Goal: Task Accomplishment & Management: Use online tool/utility

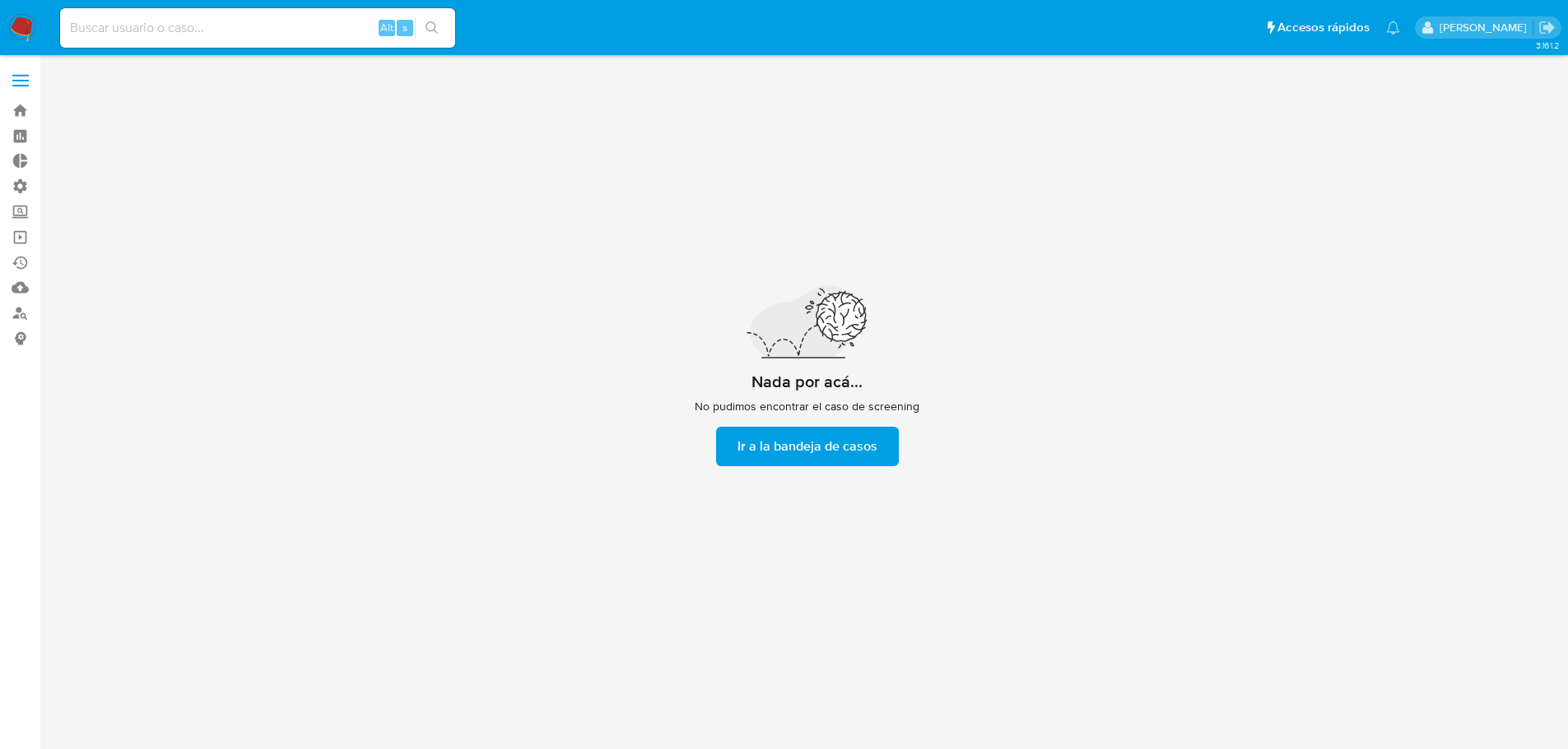
scroll to position [59, 0]
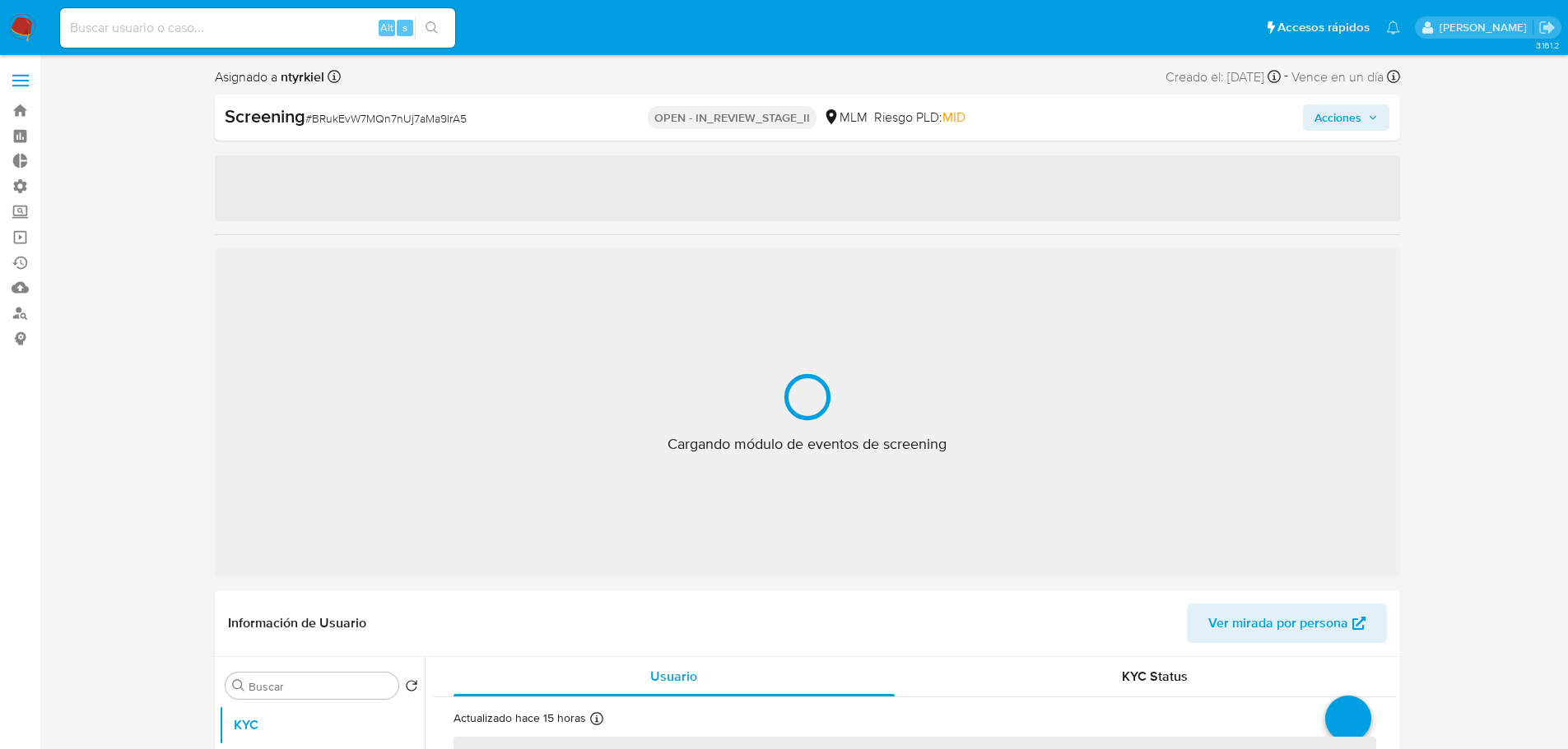
select select "10"
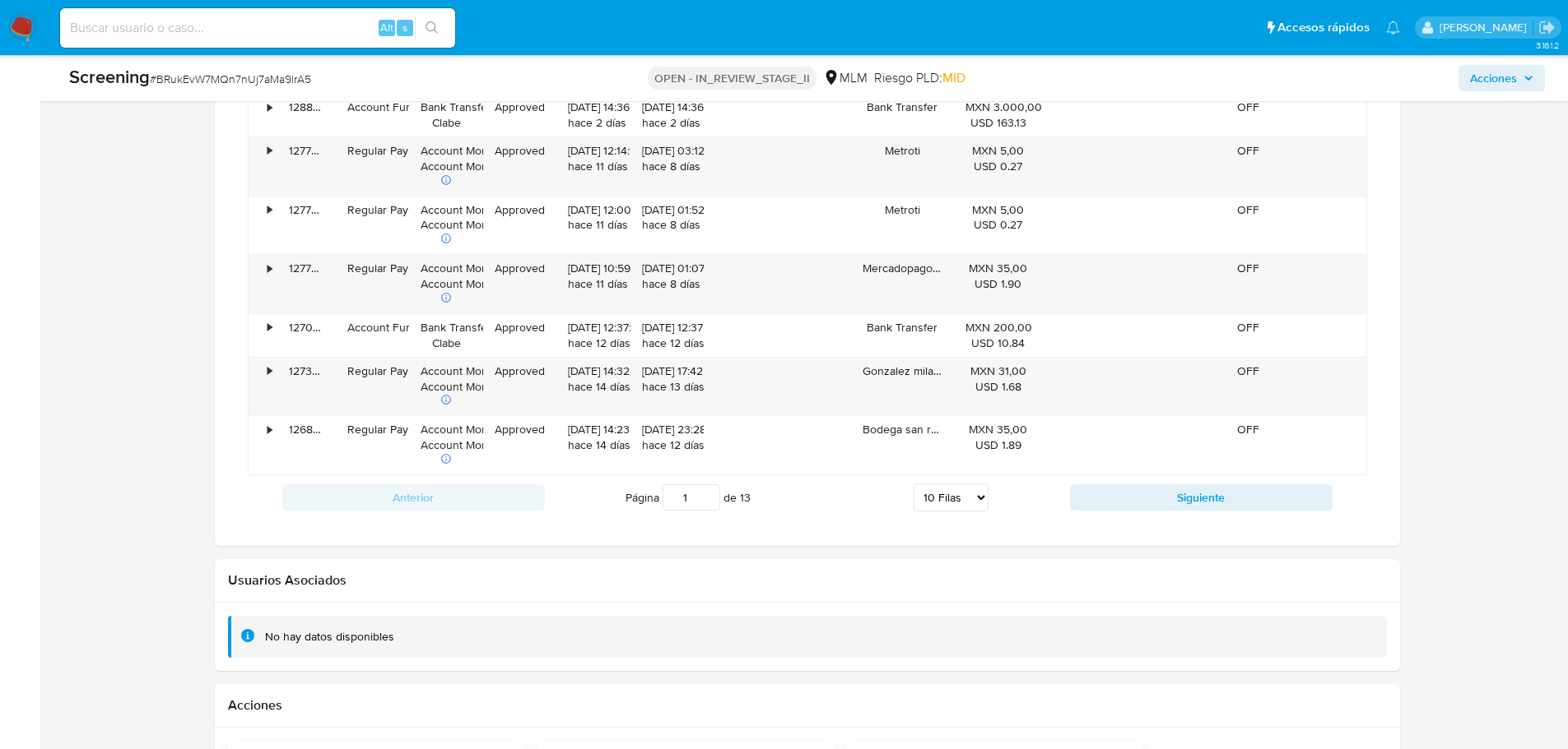
scroll to position [1810, 0]
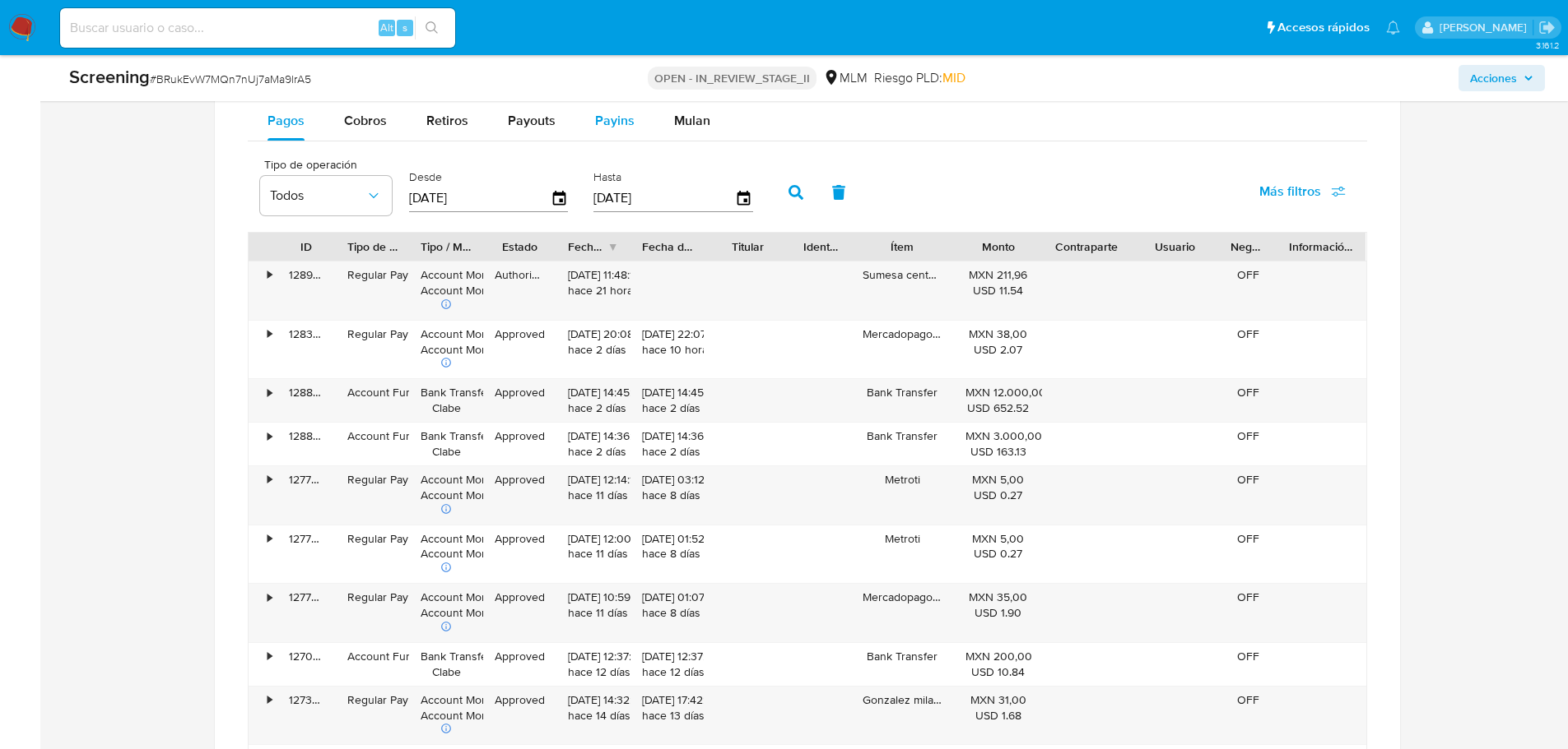
click at [597, 123] on span "Payins" at bounding box center [615, 121] width 40 height 19
select select "10"
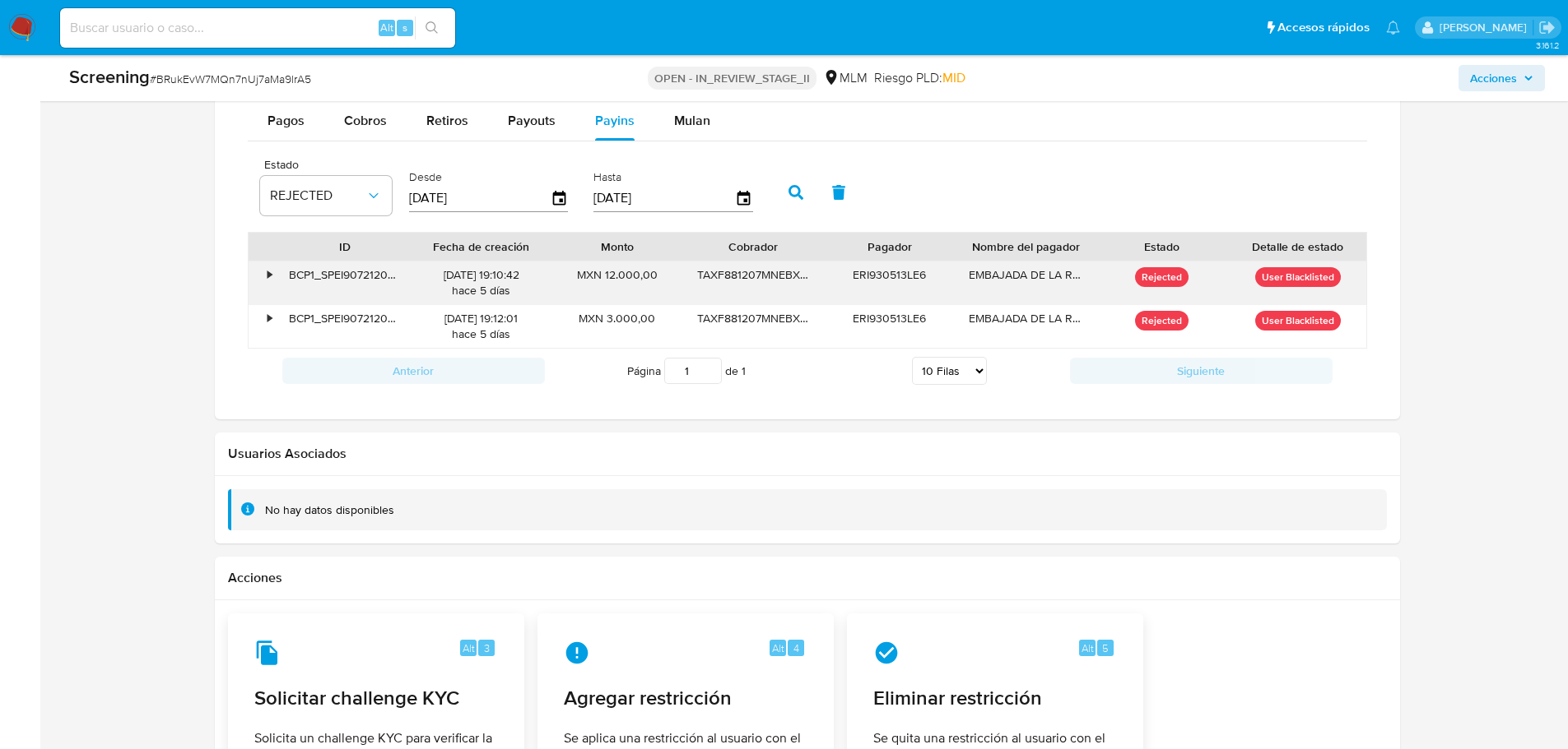
click at [268, 272] on div "•" at bounding box center [270, 275] width 4 height 16
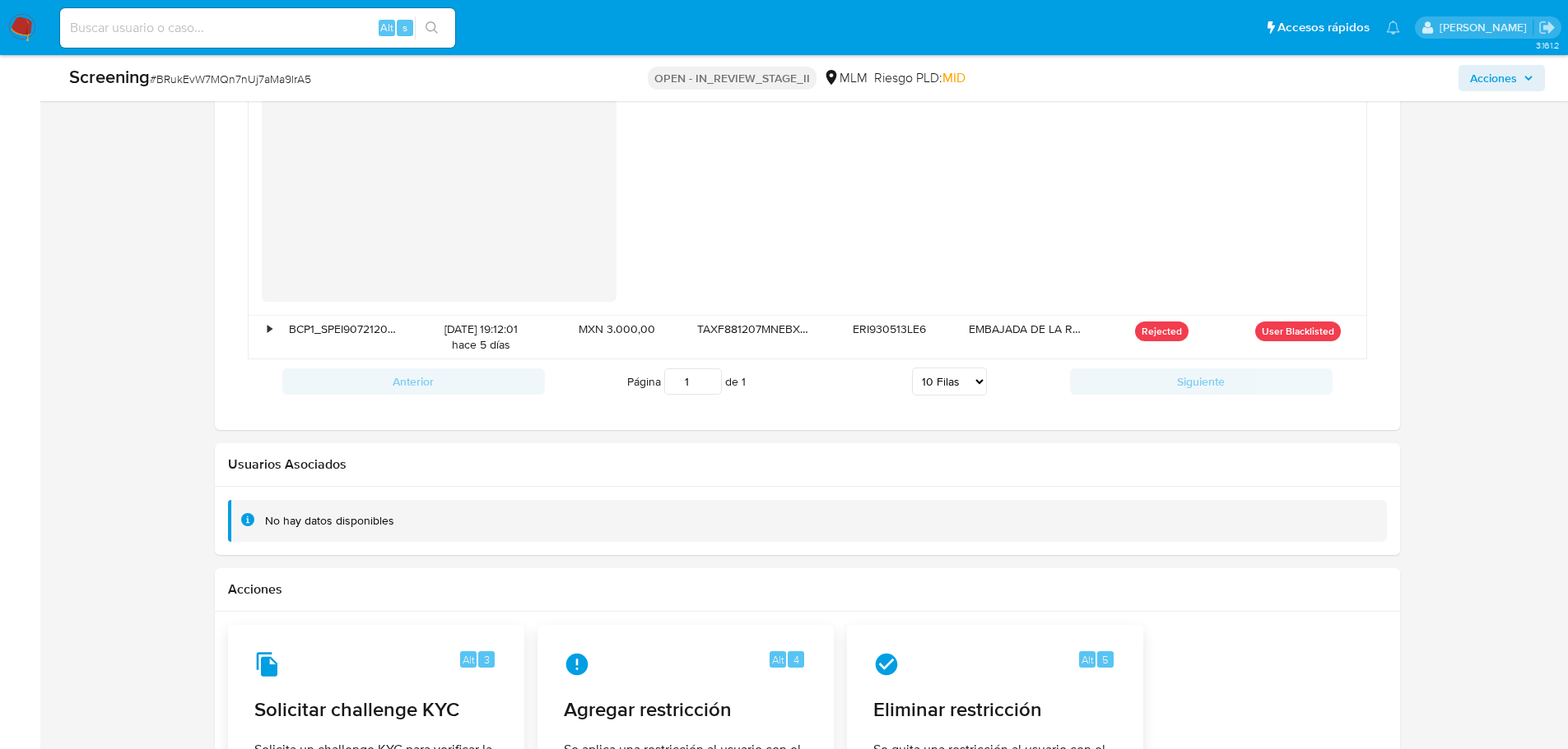
scroll to position [2551, 0]
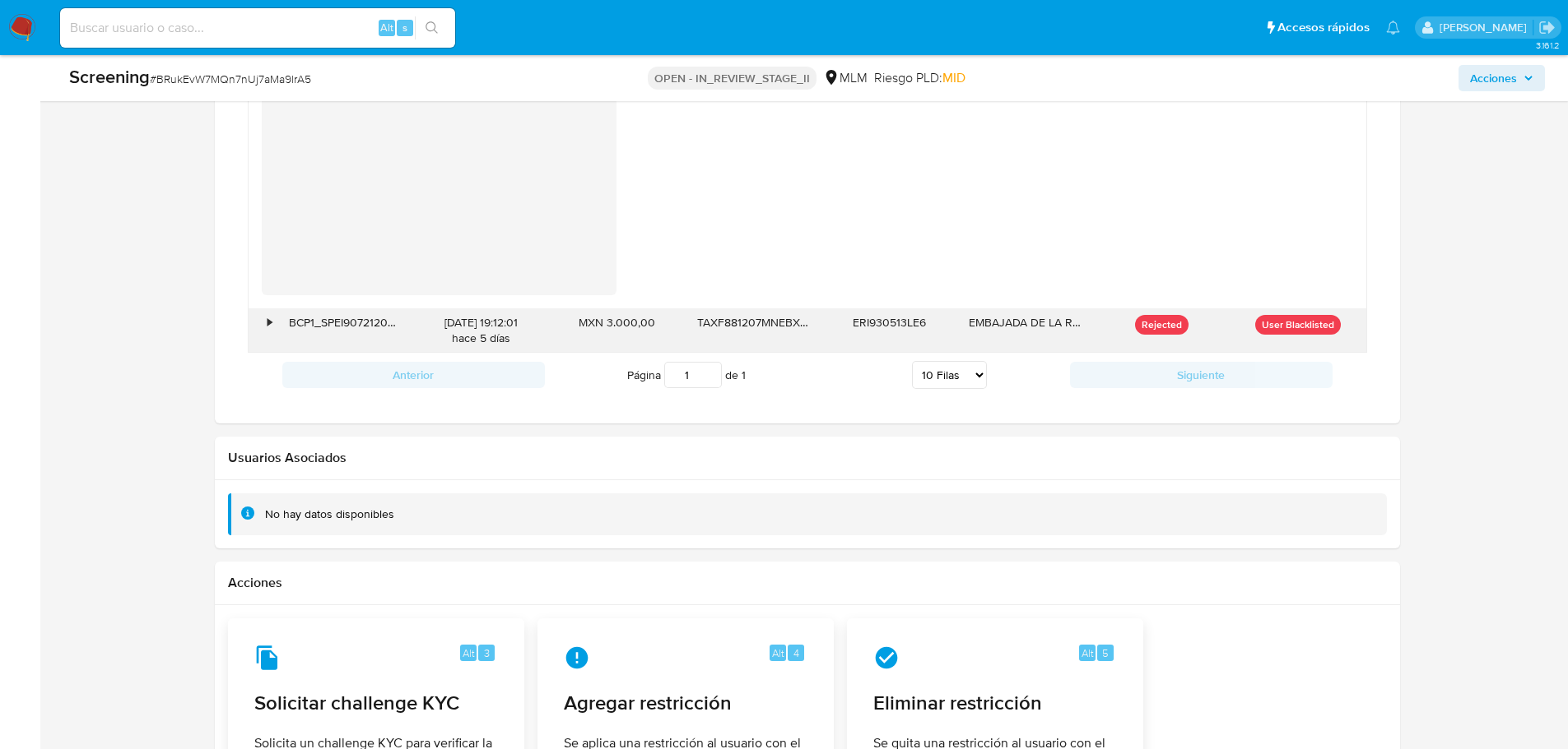
click at [270, 322] on div "•" at bounding box center [270, 323] width 4 height 16
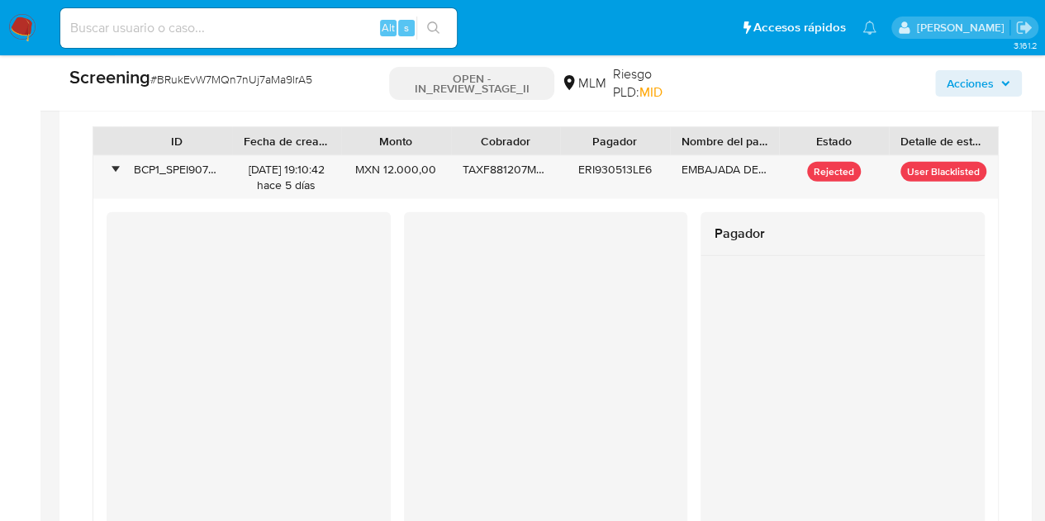
scroll to position [1934, 0]
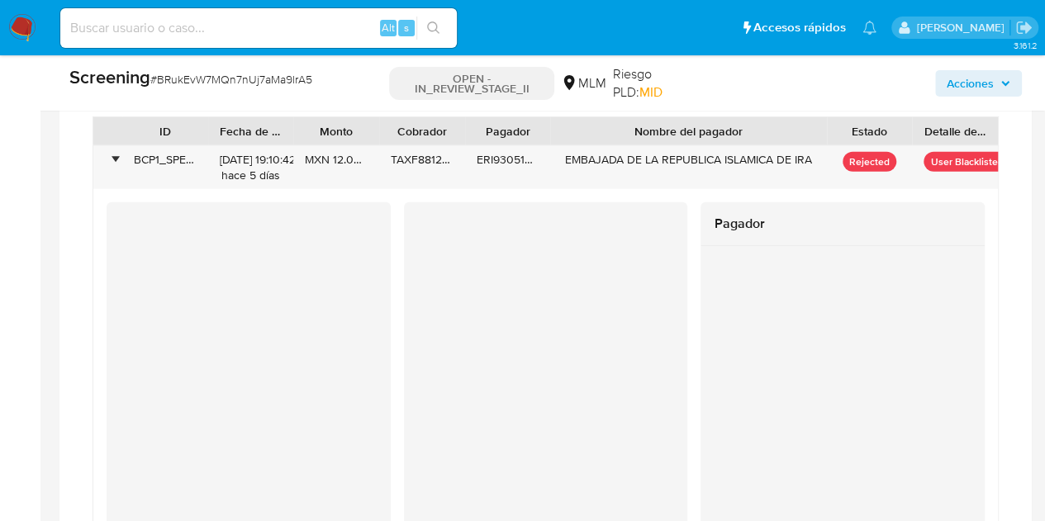
drag, startPoint x: 781, startPoint y: 126, endPoint x: 948, endPoint y: 124, distance: 166.9
click at [948, 124] on div "ID Fecha de creación Monto Cobrador Pagador Nombre del pagador Estado Detalle d…" at bounding box center [545, 131] width 904 height 28
drag, startPoint x: 378, startPoint y: 124, endPoint x: 398, endPoint y: 130, distance: 20.7
click at [398, 130] on div at bounding box center [392, 131] width 30 height 28
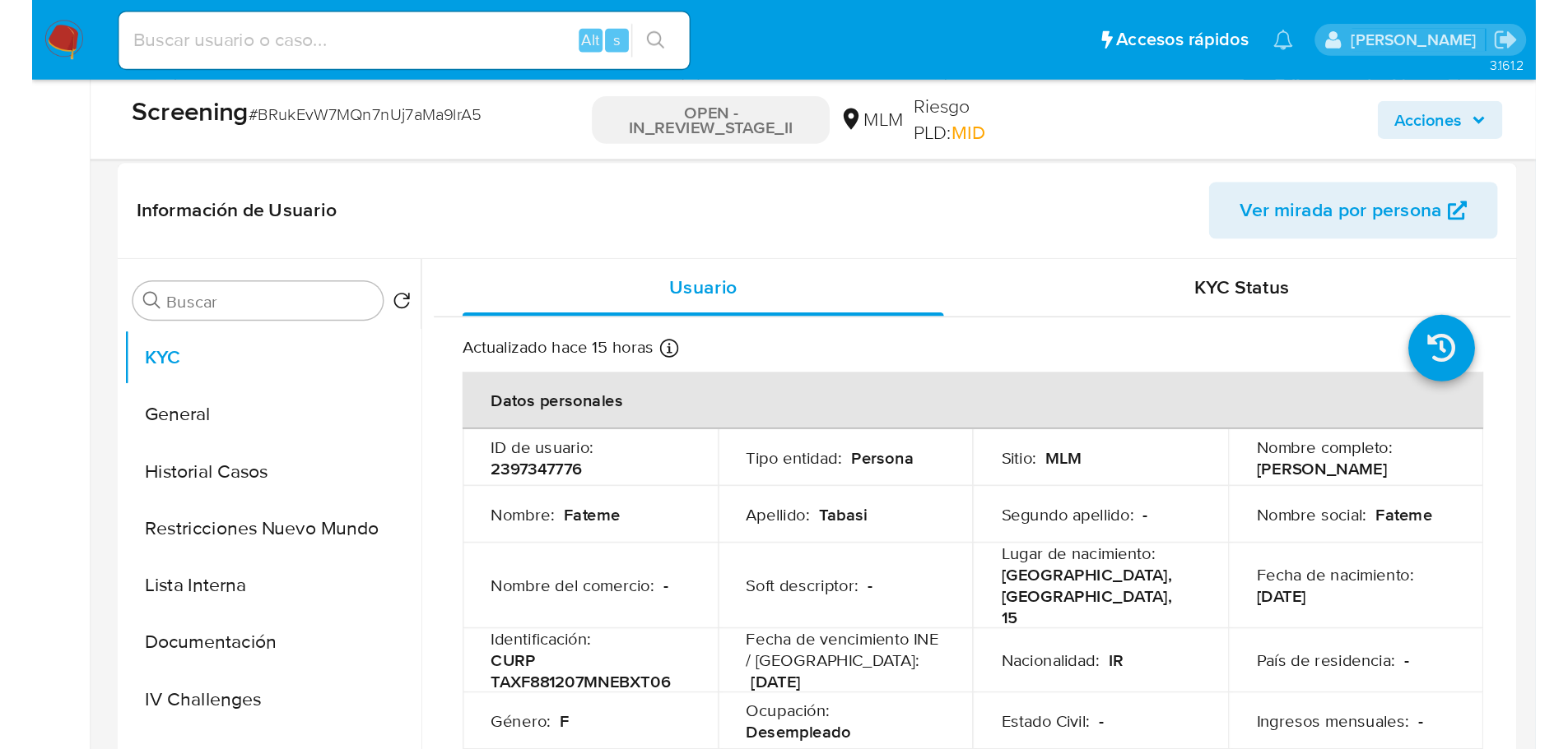
scroll to position [740, 0]
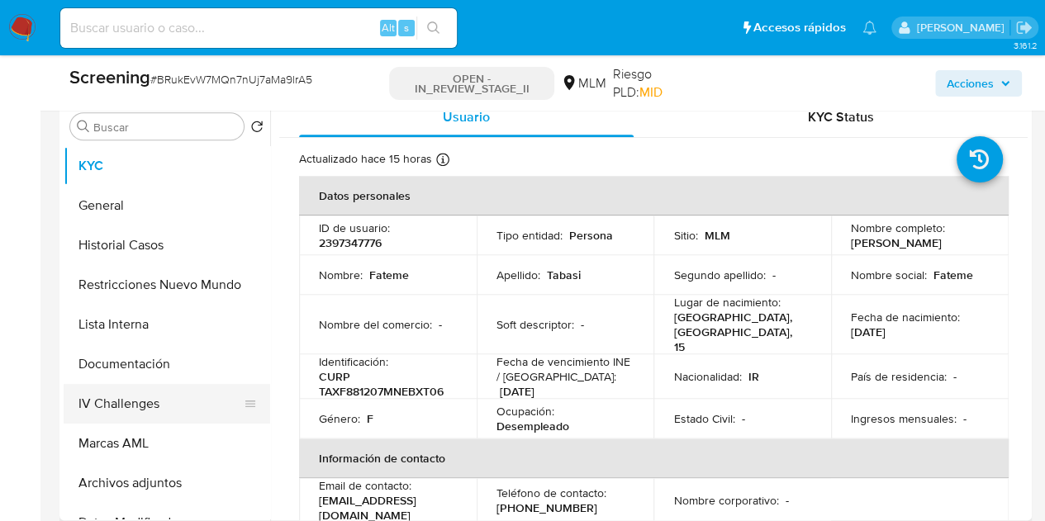
click at [157, 407] on button "IV Challenges" at bounding box center [160, 404] width 193 height 40
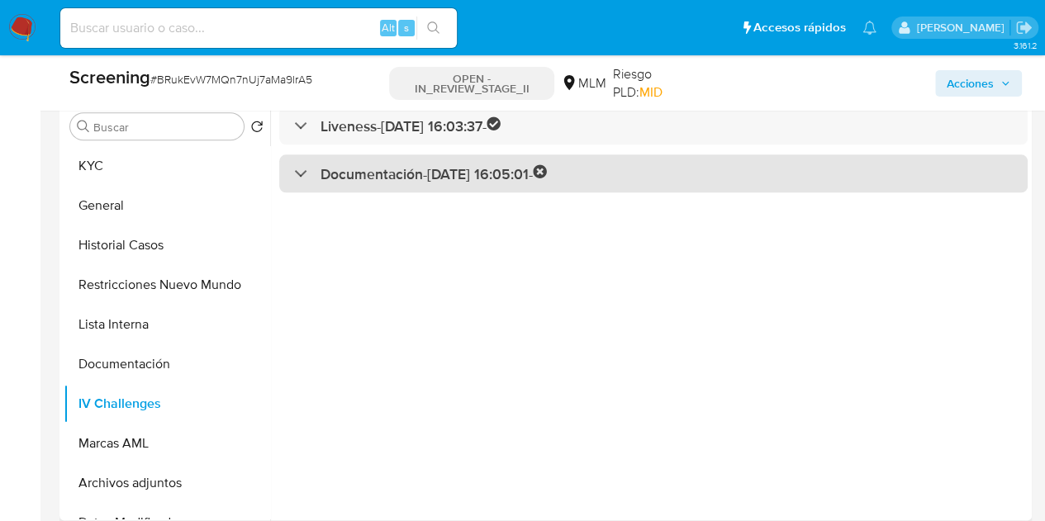
click at [423, 175] on h3 "Documentación - 17/04/2025 16:05:01 -" at bounding box center [433, 173] width 227 height 19
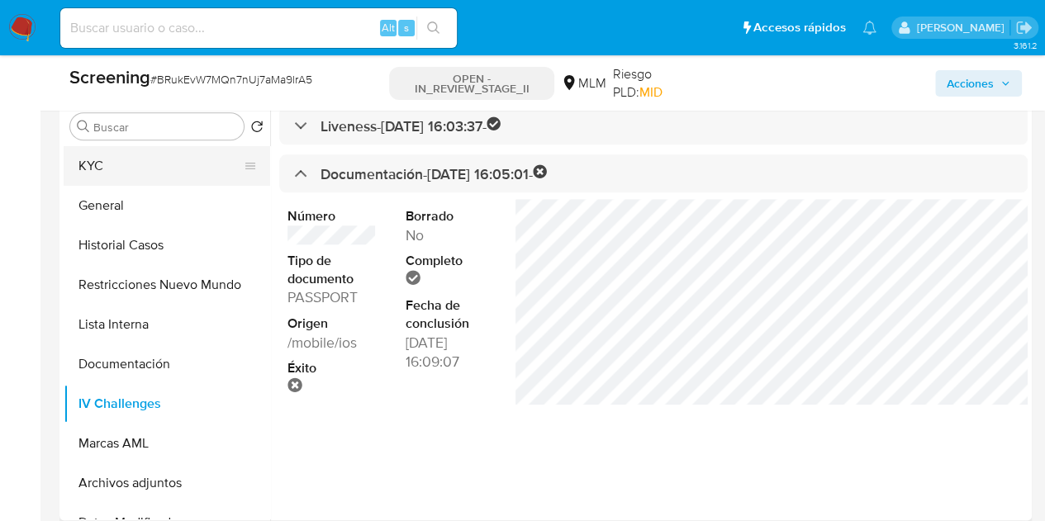
click at [146, 174] on button "KYC" at bounding box center [160, 166] width 193 height 40
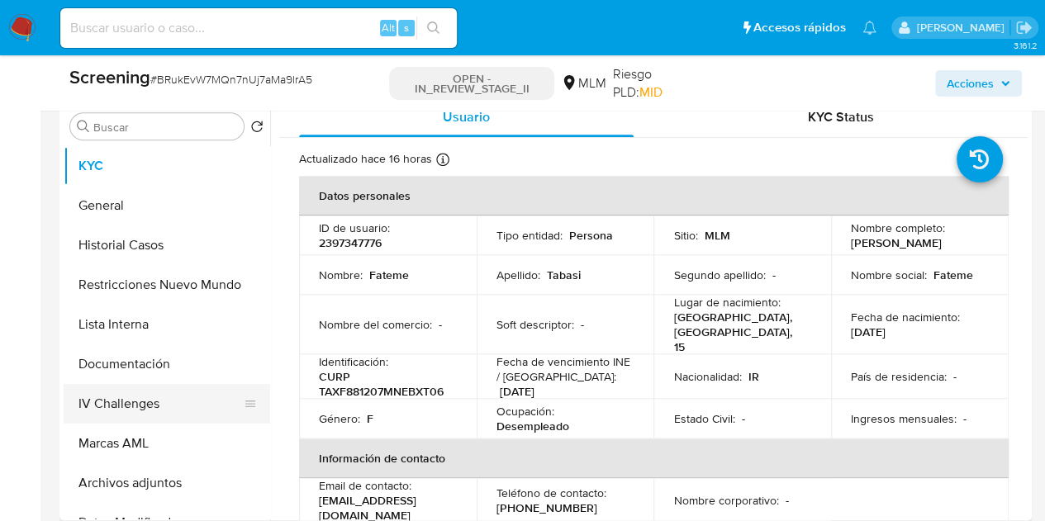
click at [149, 398] on button "IV Challenges" at bounding box center [160, 404] width 193 height 40
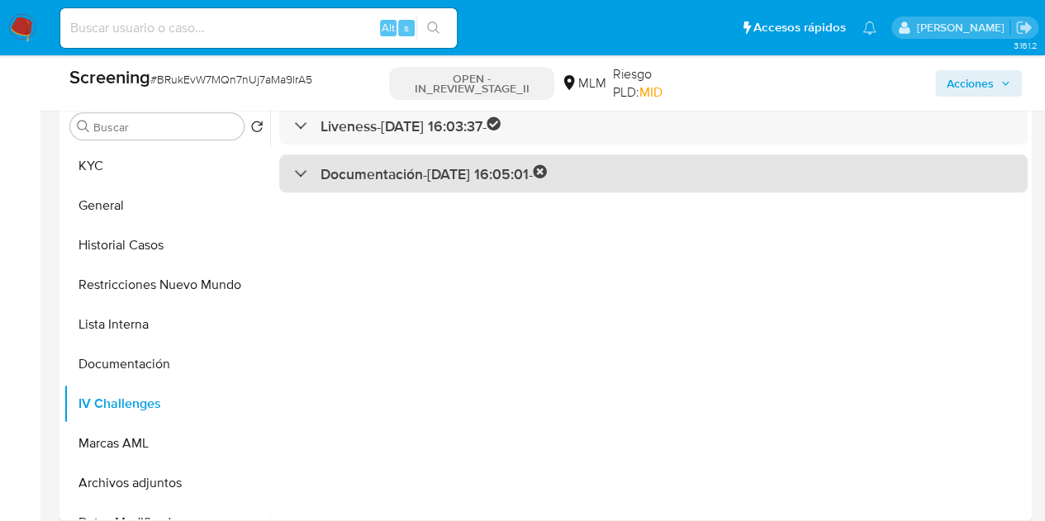
click at [434, 168] on h3 "Documentación - 17/04/2025 16:05:01 -" at bounding box center [433, 173] width 227 height 19
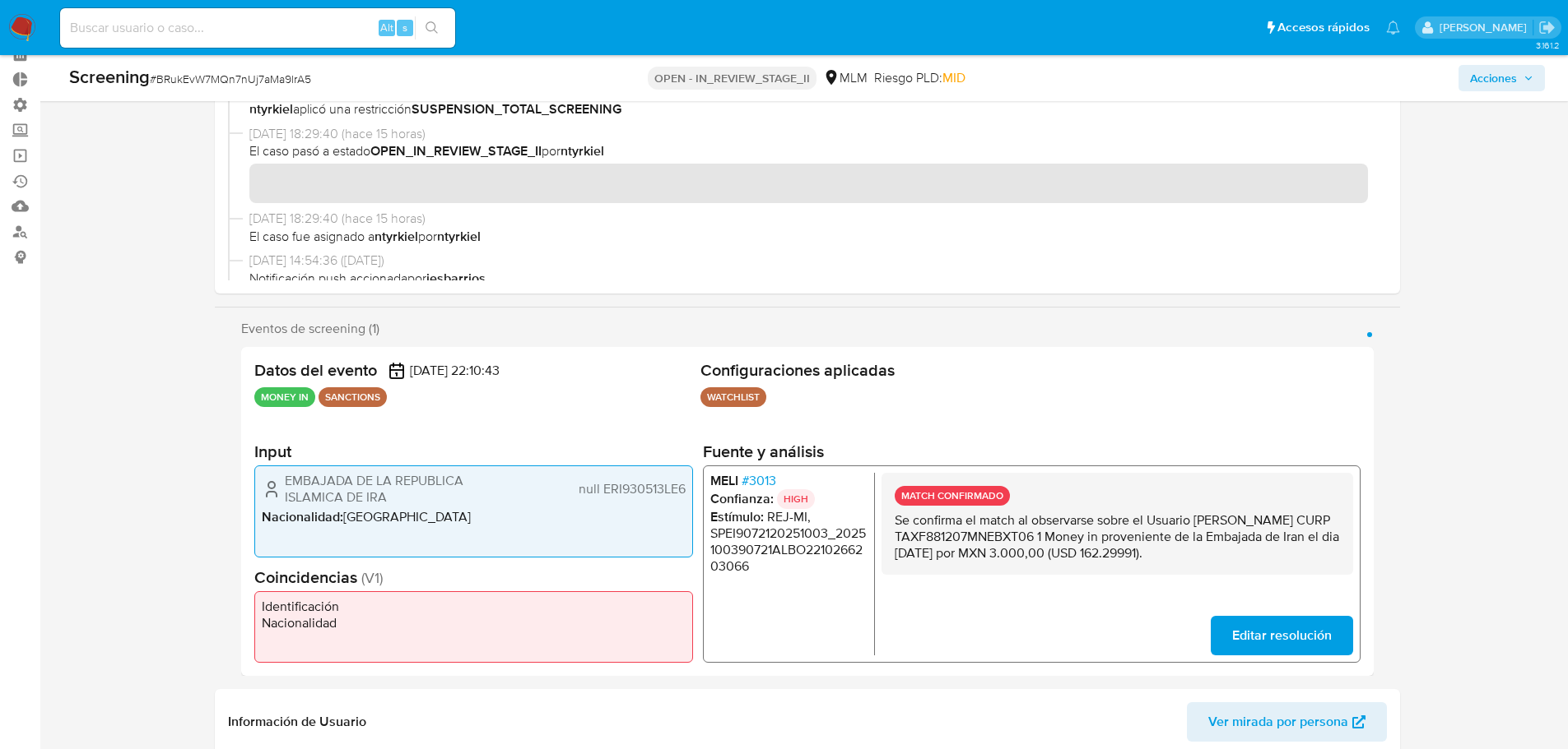
scroll to position [83, 0]
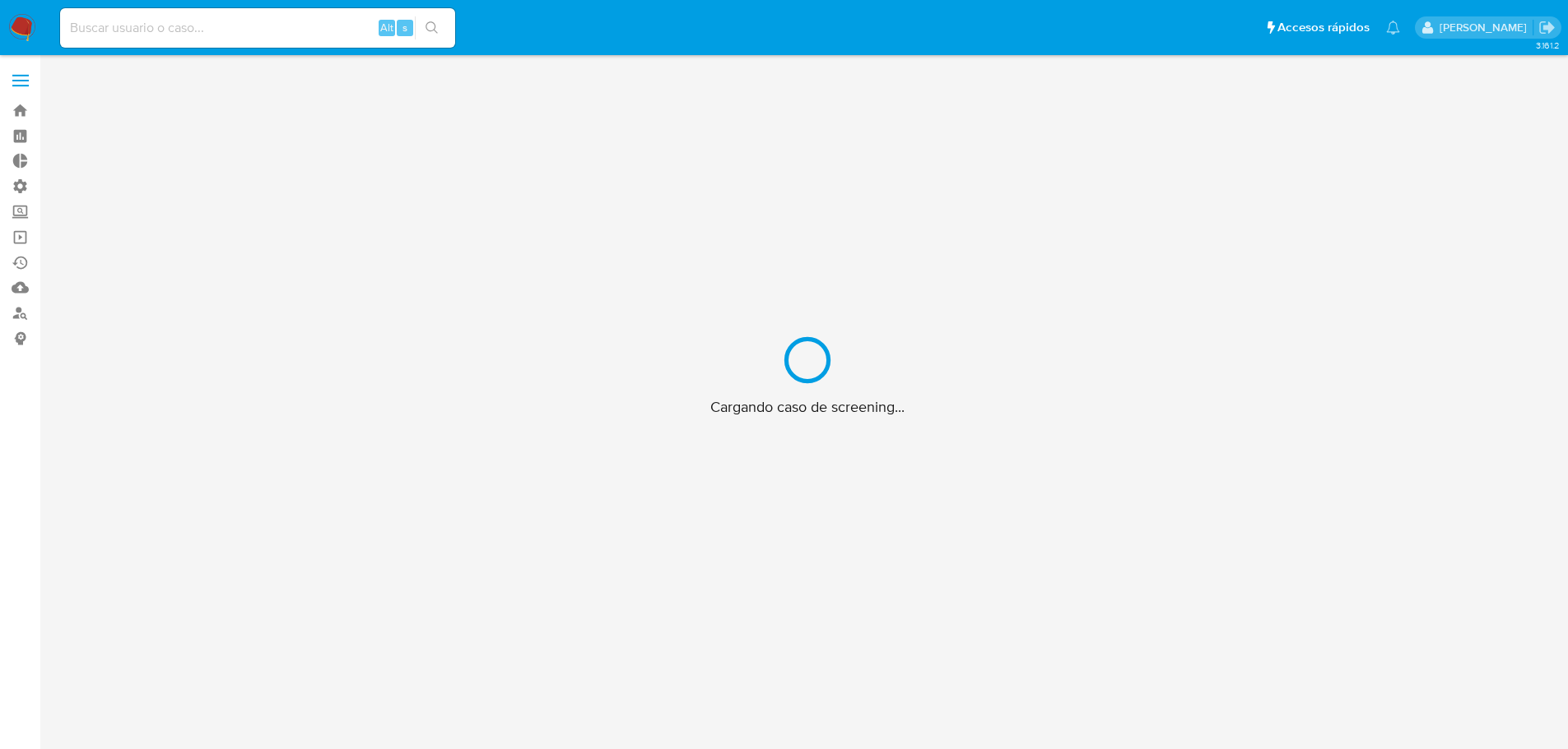
scroll to position [59, 0]
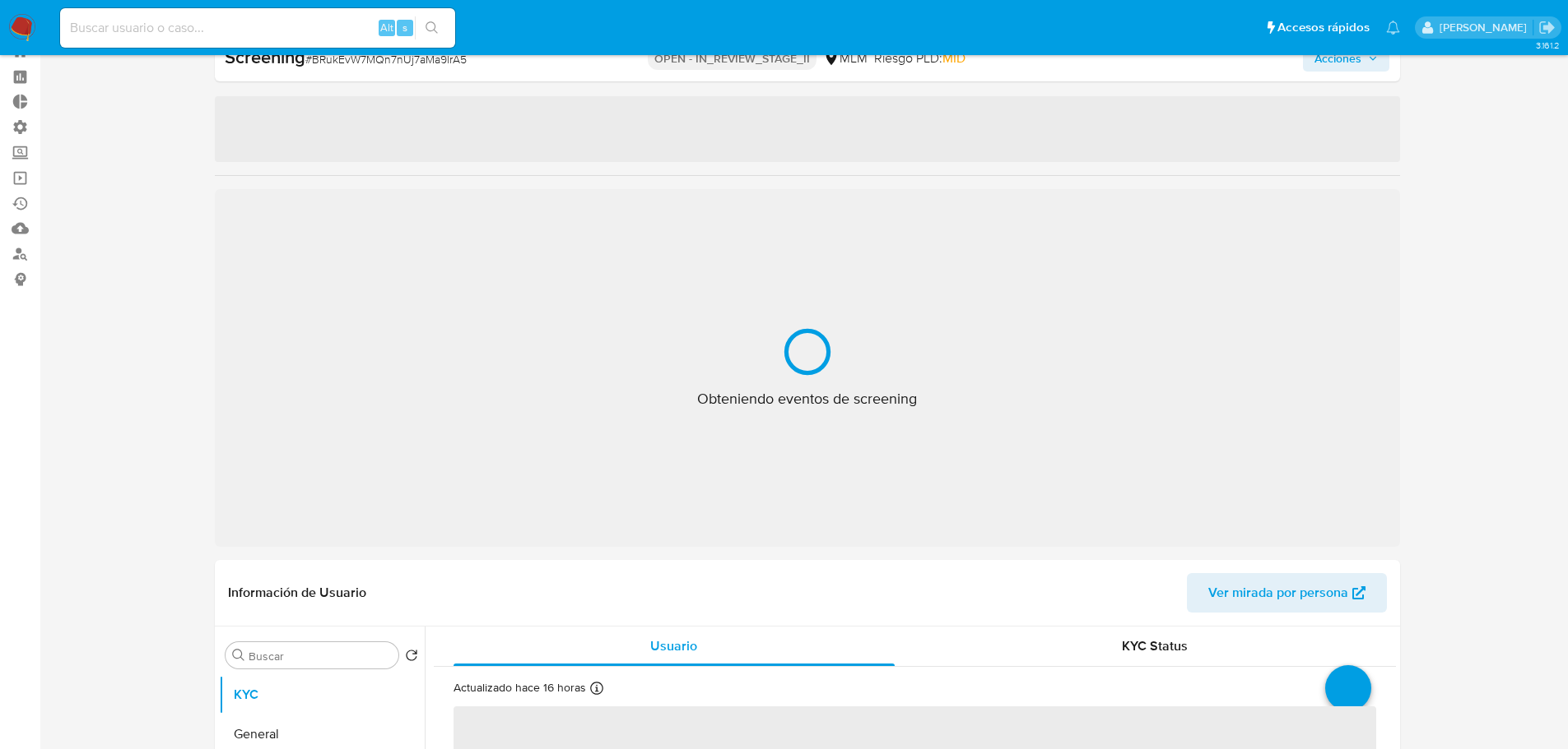
select select "10"
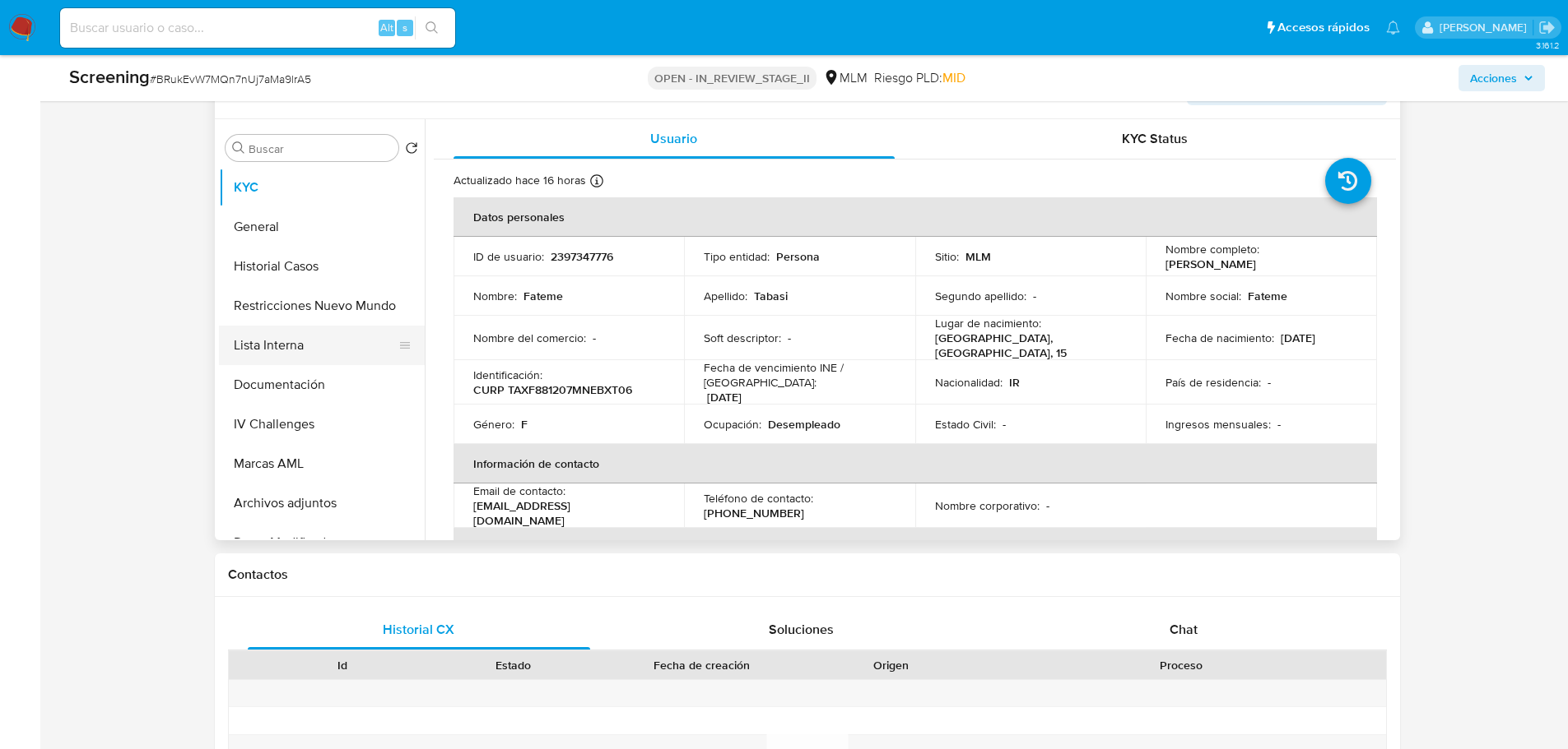
scroll to position [717, 0]
click at [281, 315] on button "Restricciones Nuevo Mundo" at bounding box center [315, 307] width 192 height 40
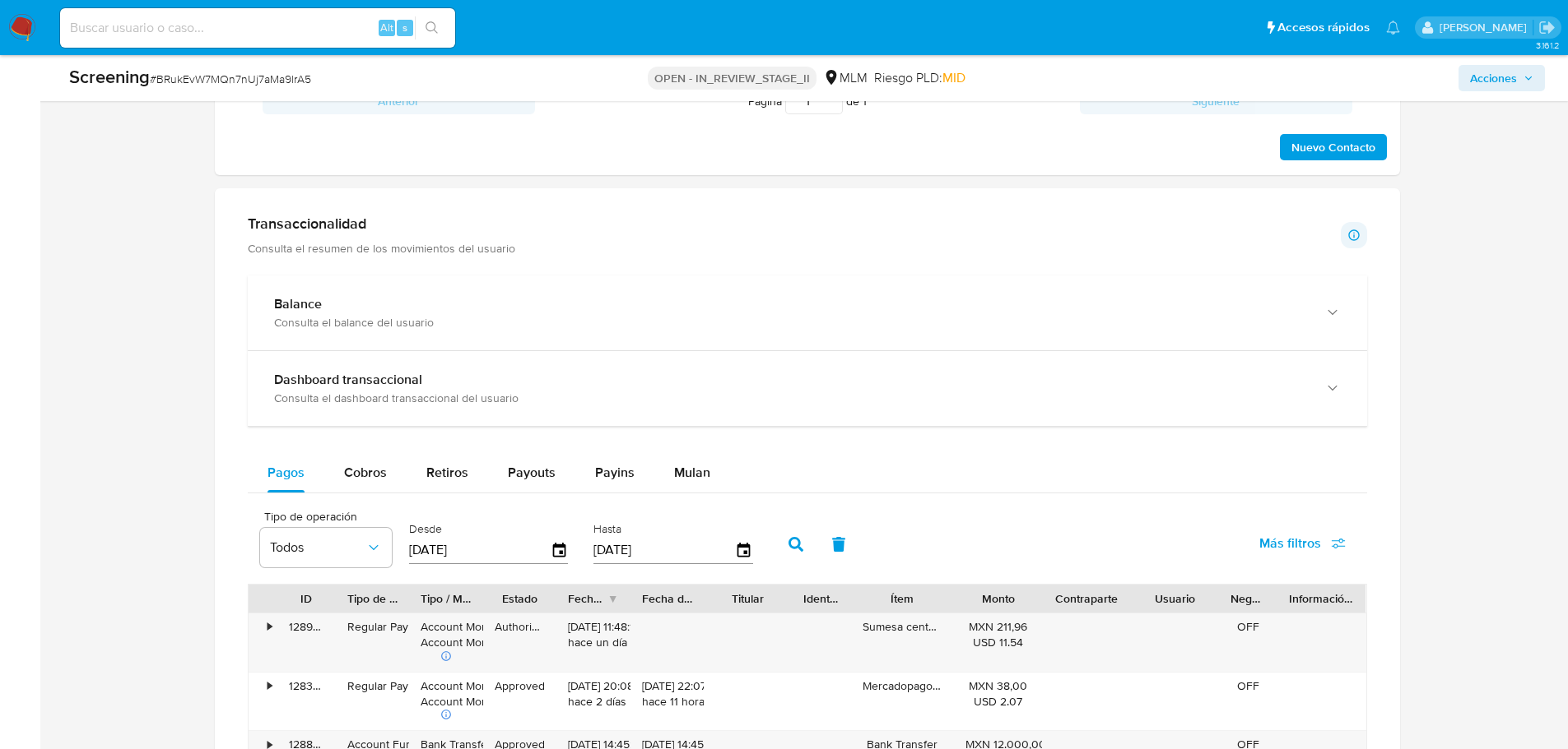
scroll to position [1128, 0]
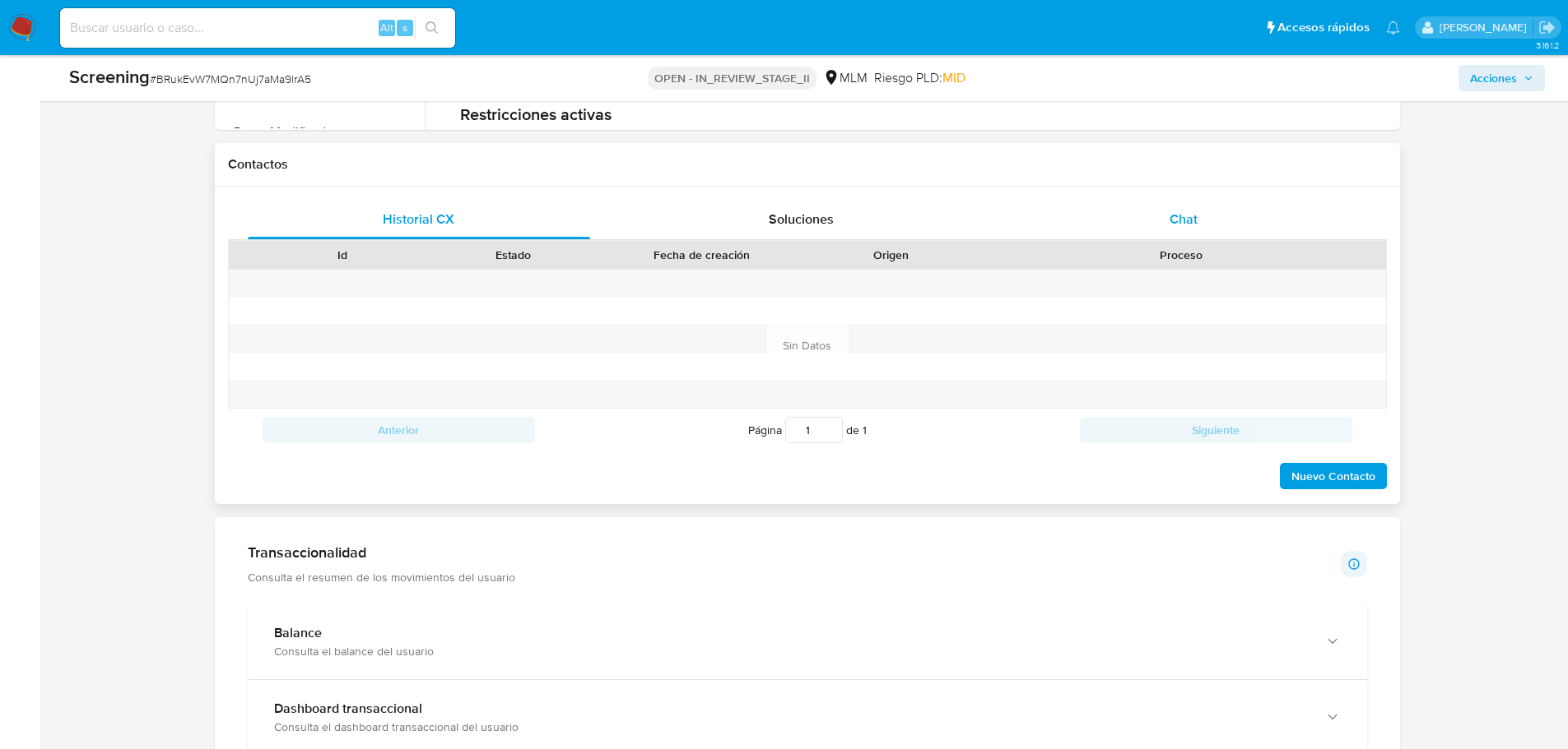
click at [1159, 213] on div "Chat" at bounding box center [1183, 220] width 343 height 40
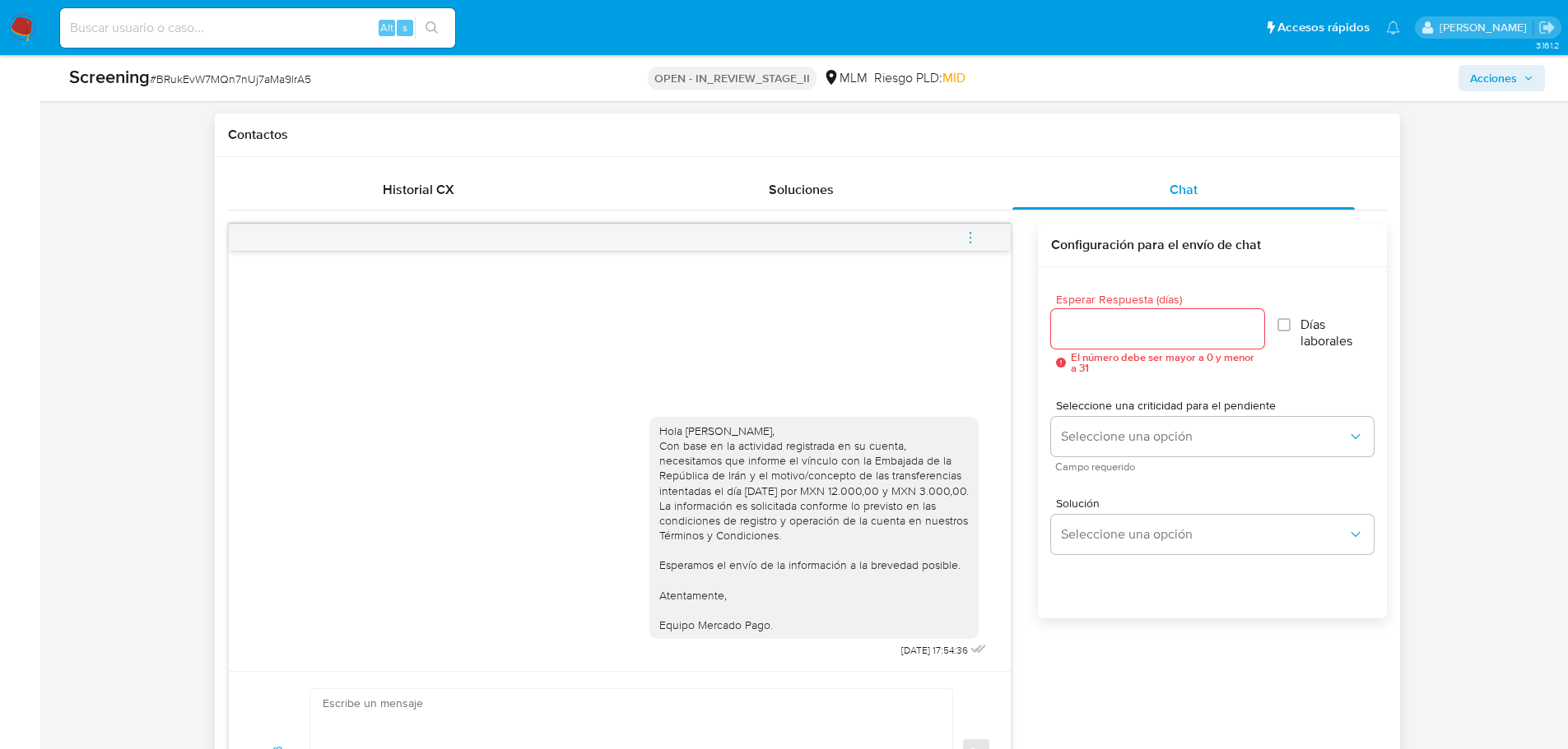
scroll to position [1211, 0]
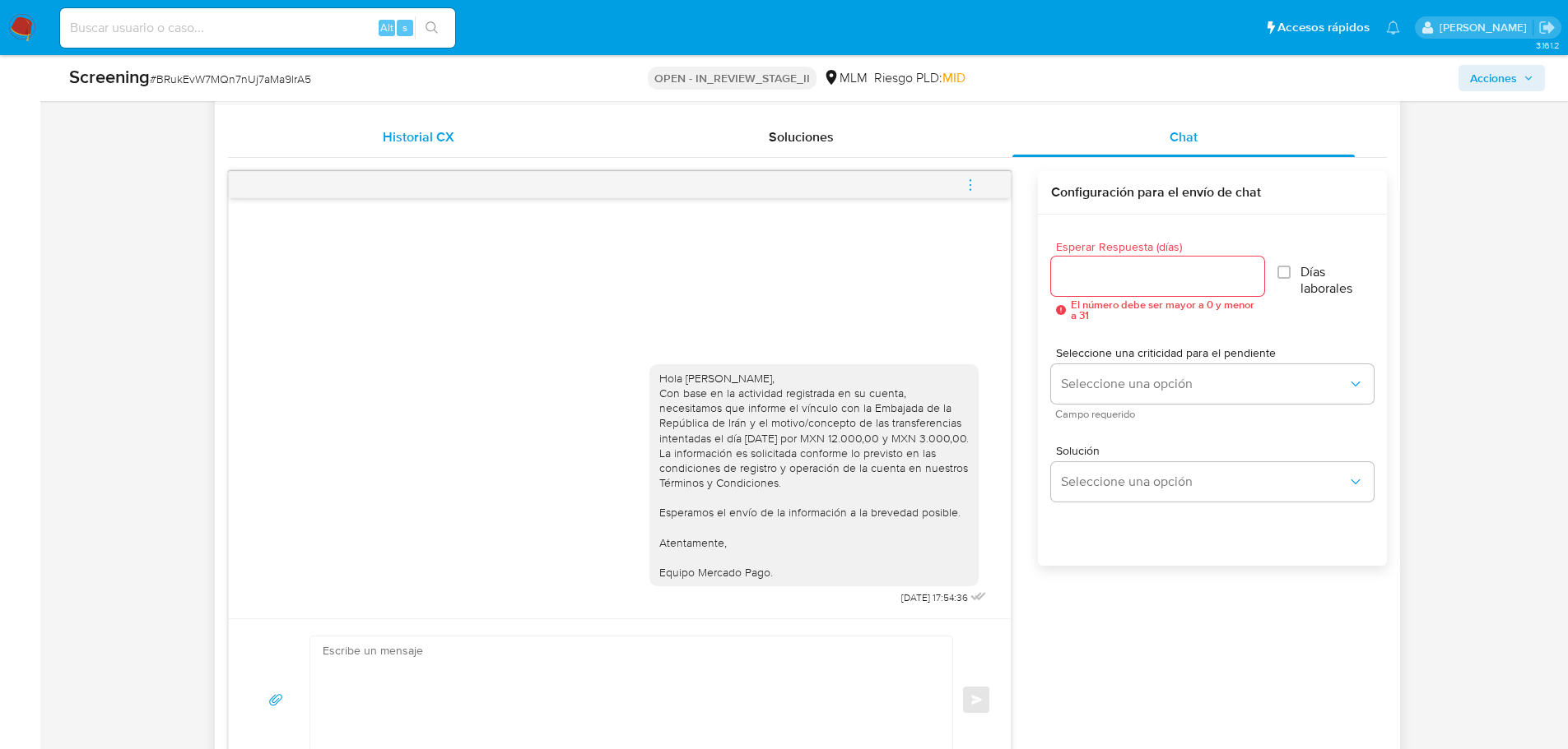
click at [404, 141] on span "Historial CX" at bounding box center [418, 136] width 72 height 19
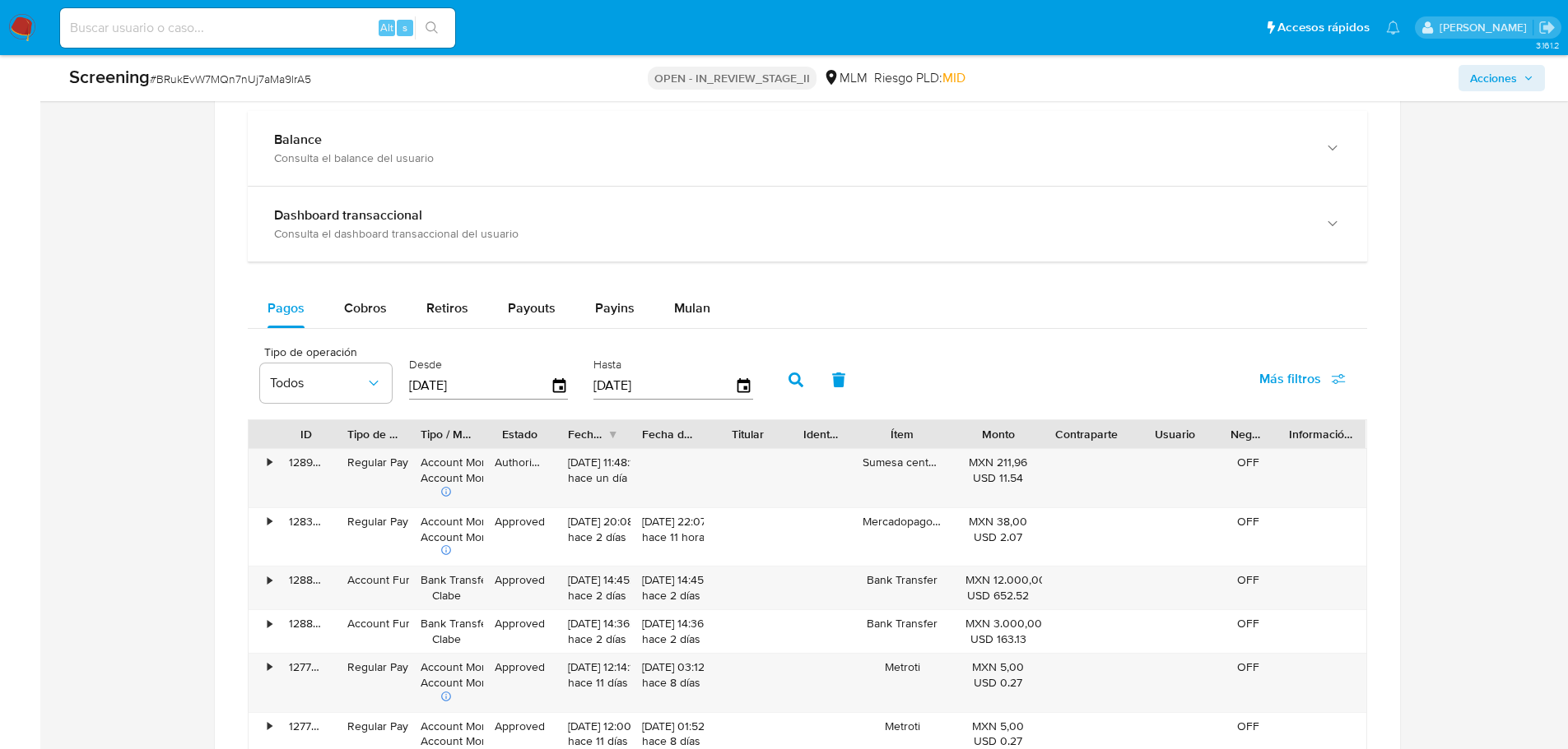
scroll to position [1704, 0]
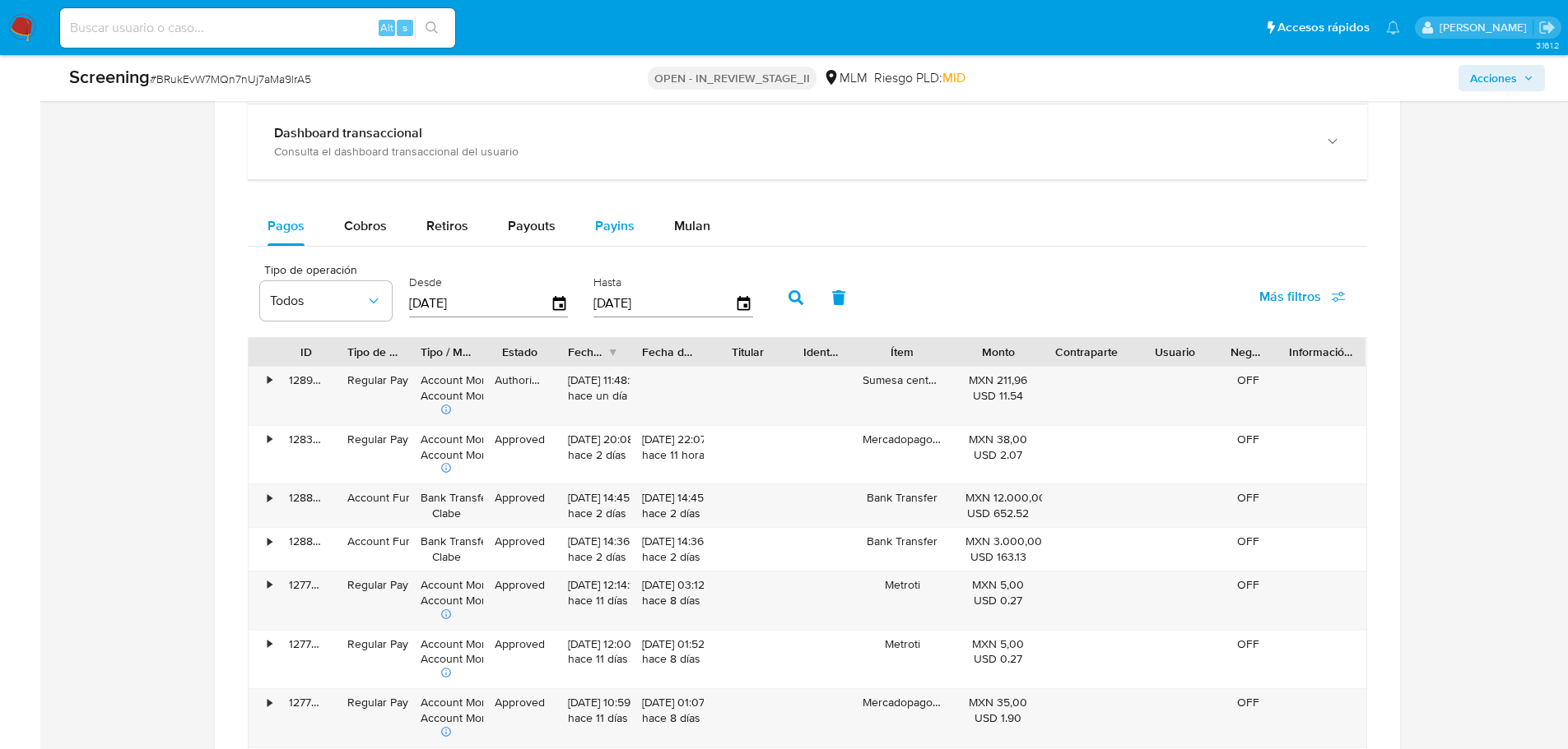
click at [631, 222] on button "Payins" at bounding box center [614, 226] width 79 height 40
select select "10"
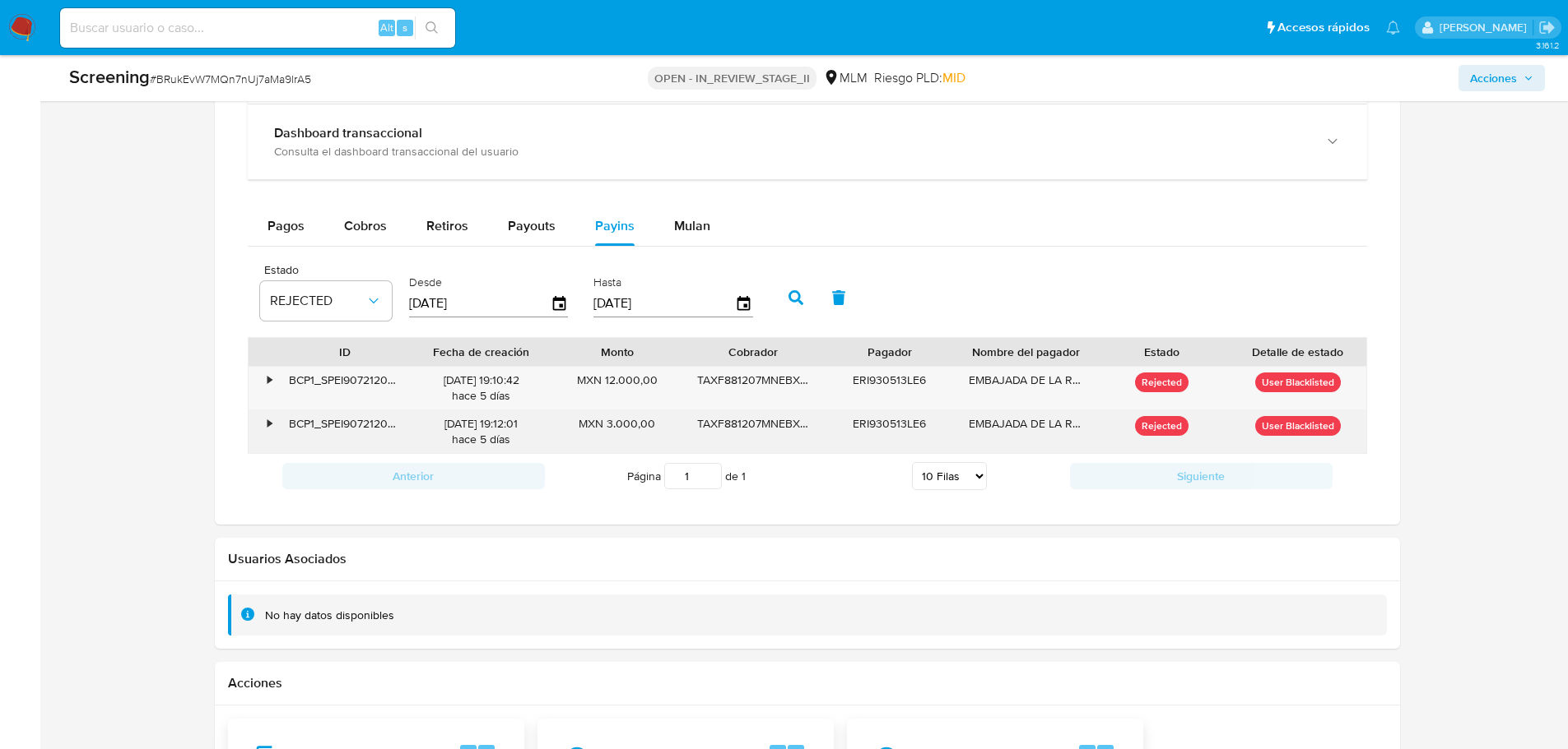
click at [268, 426] on div "•" at bounding box center [270, 424] width 4 height 16
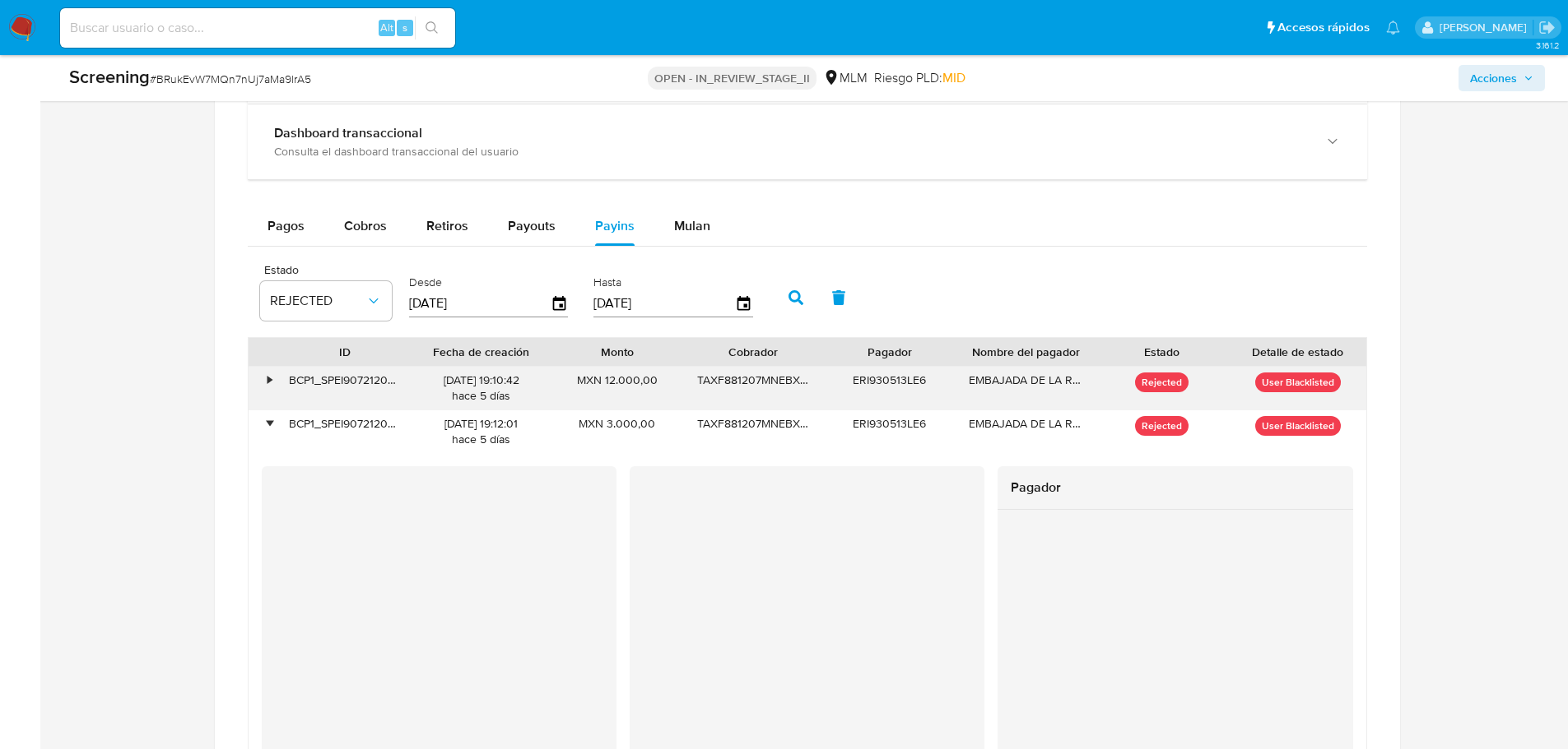
click at [263, 382] on div "•" at bounding box center [262, 387] width 29 height 43
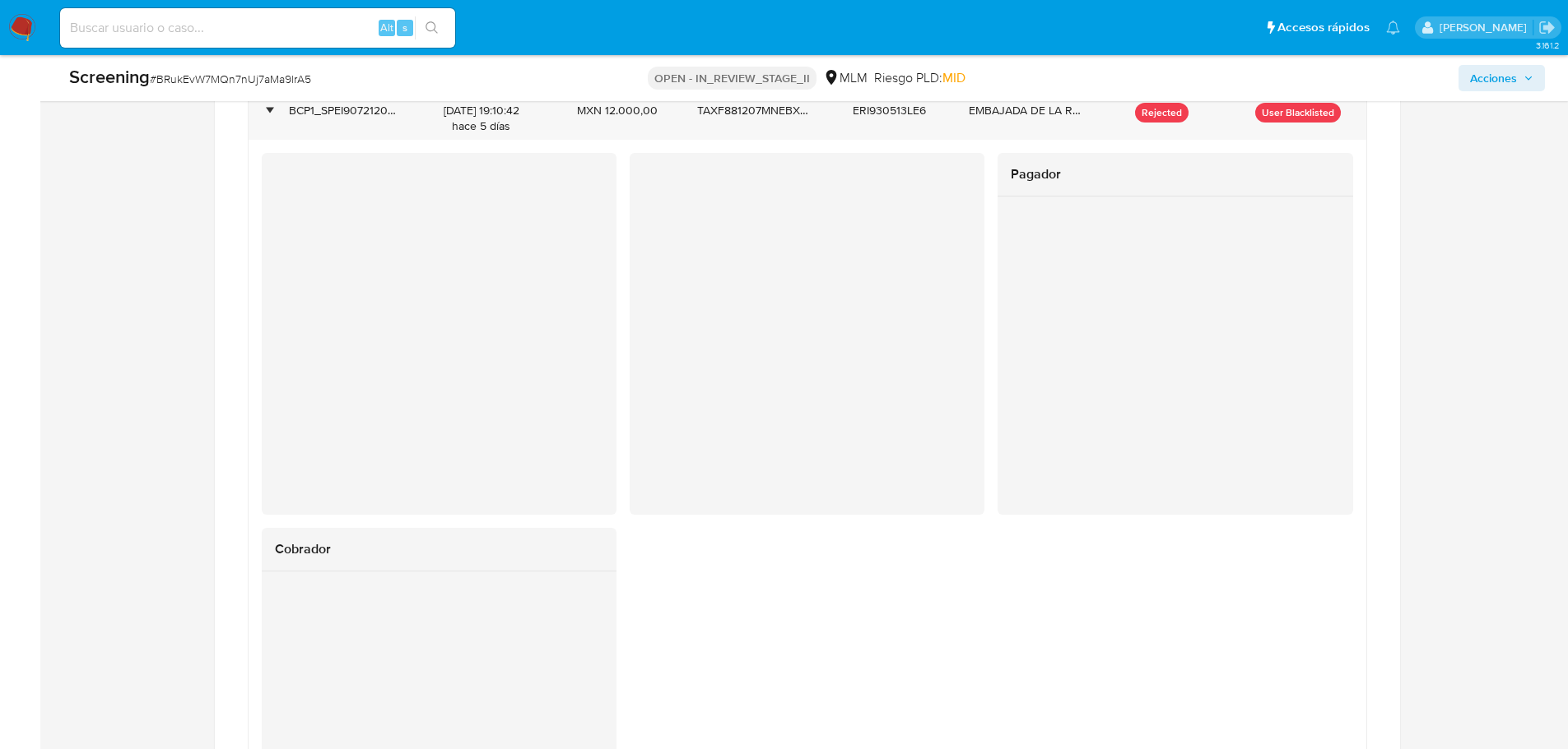
scroll to position [1892, 0]
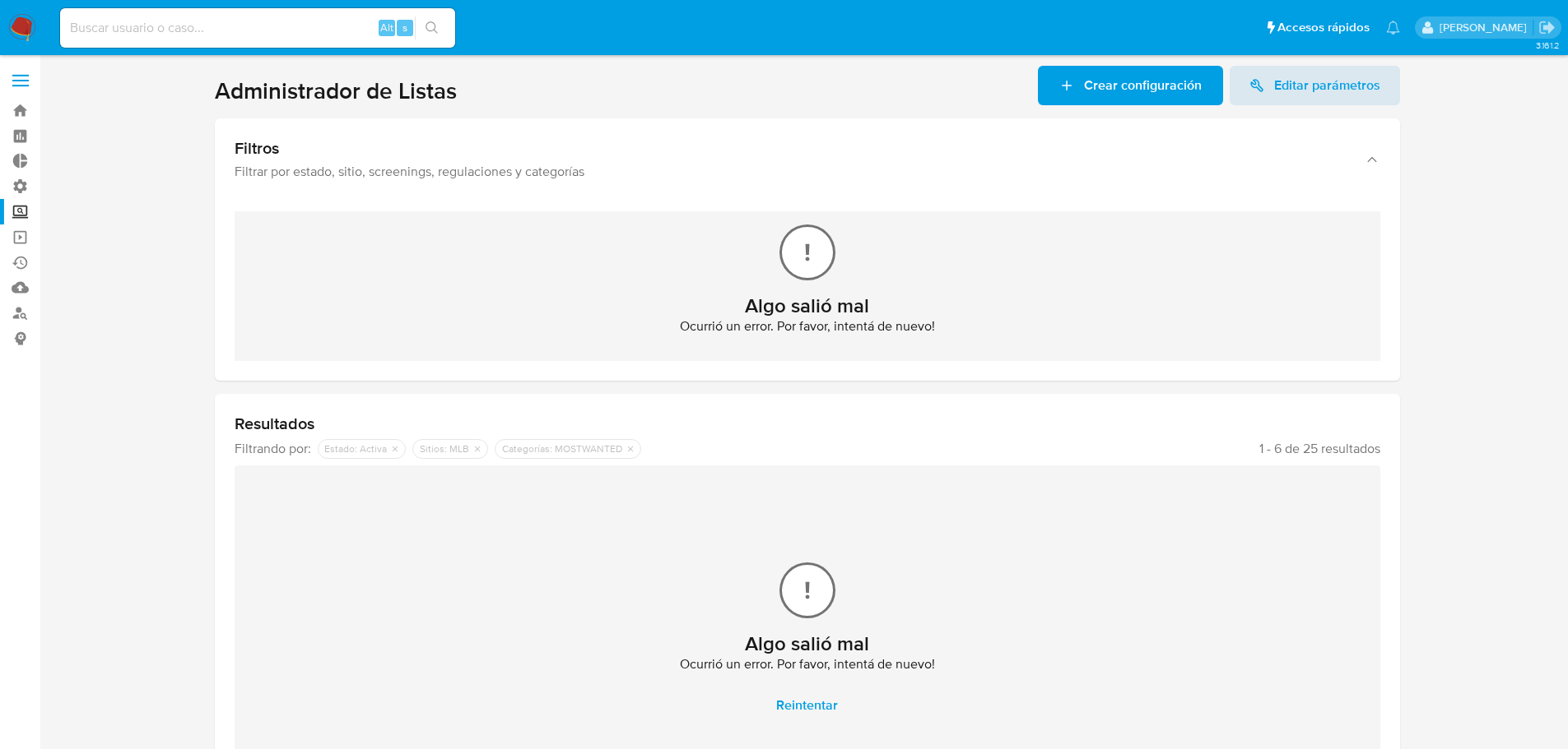
scroll to position [162, 0]
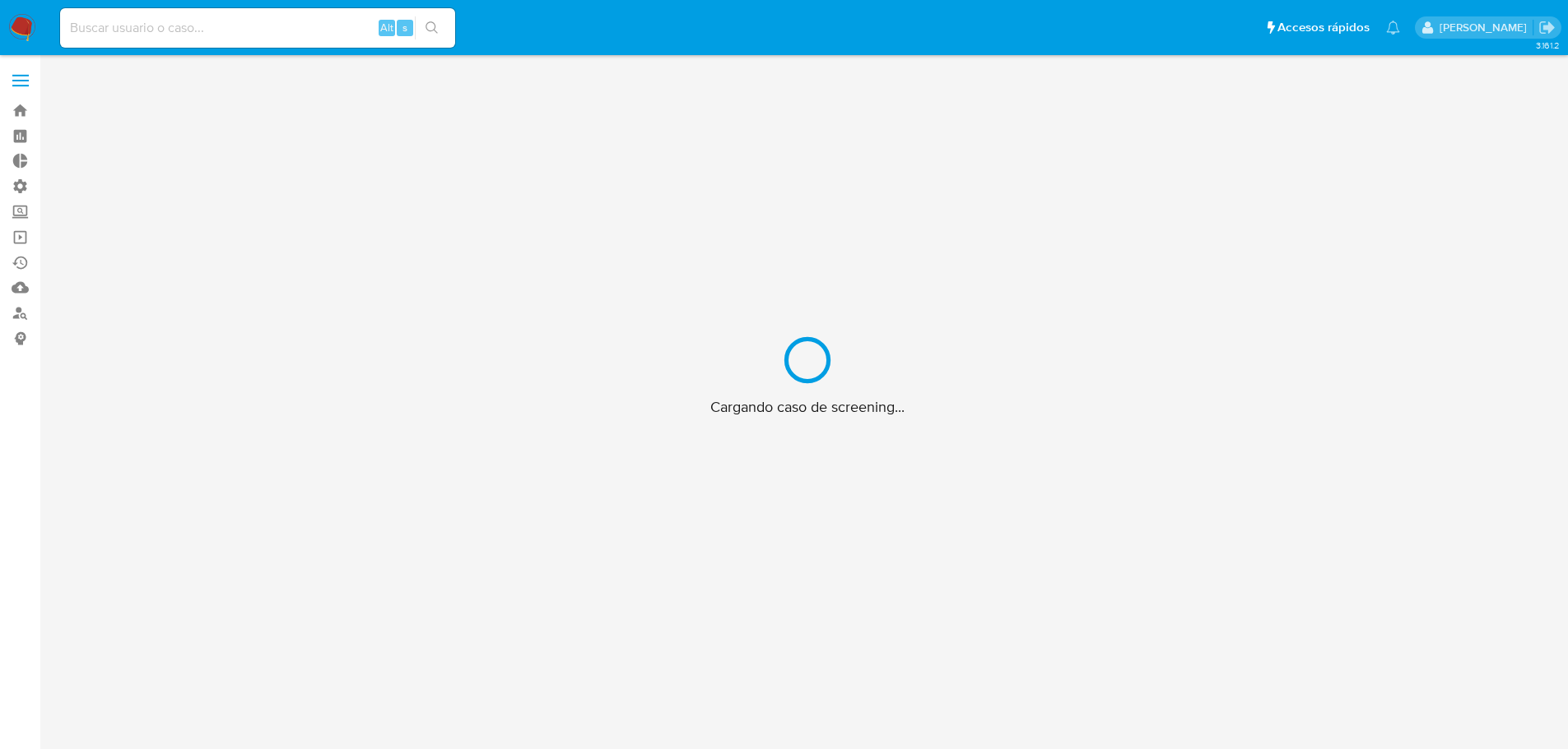
scroll to position [59, 0]
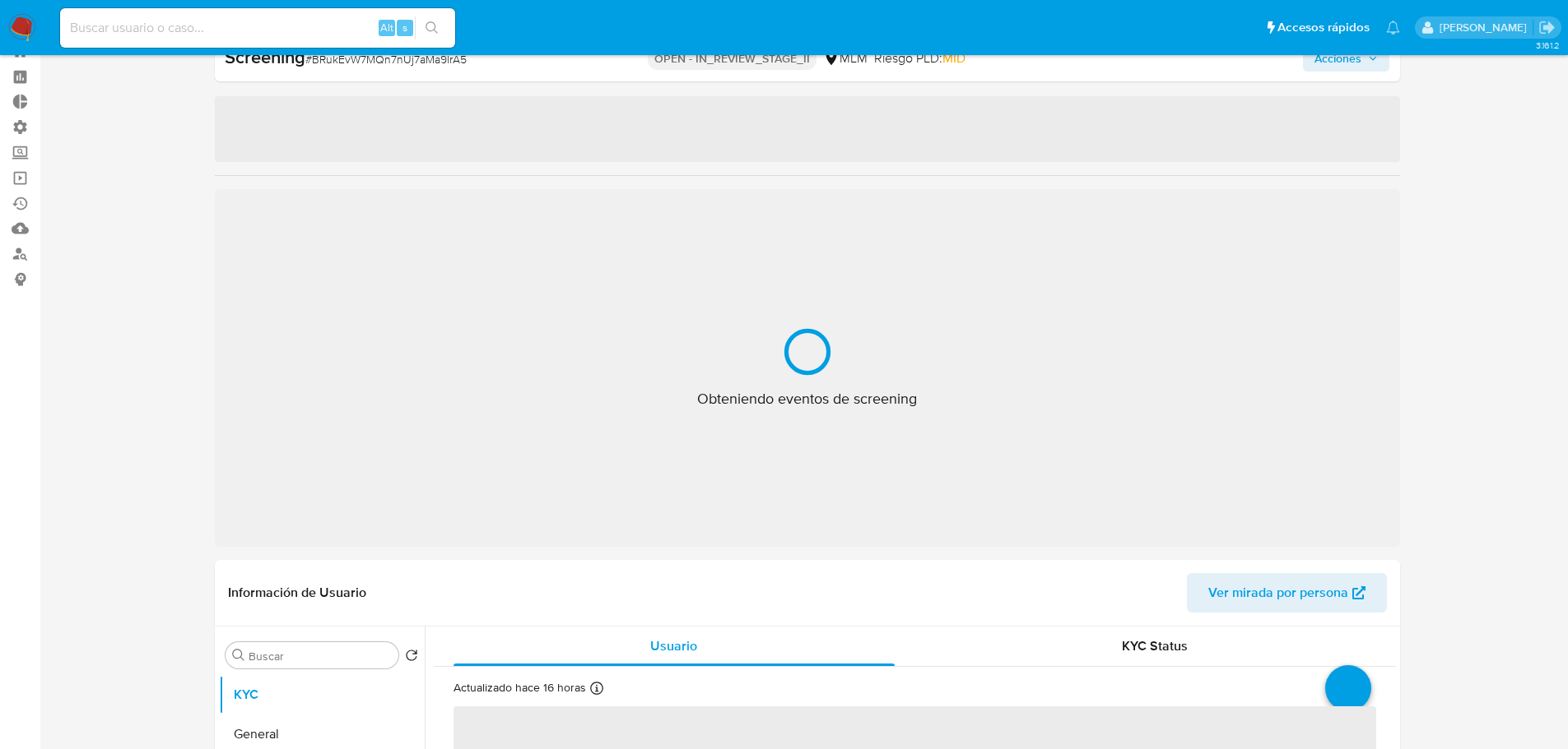
select select "10"
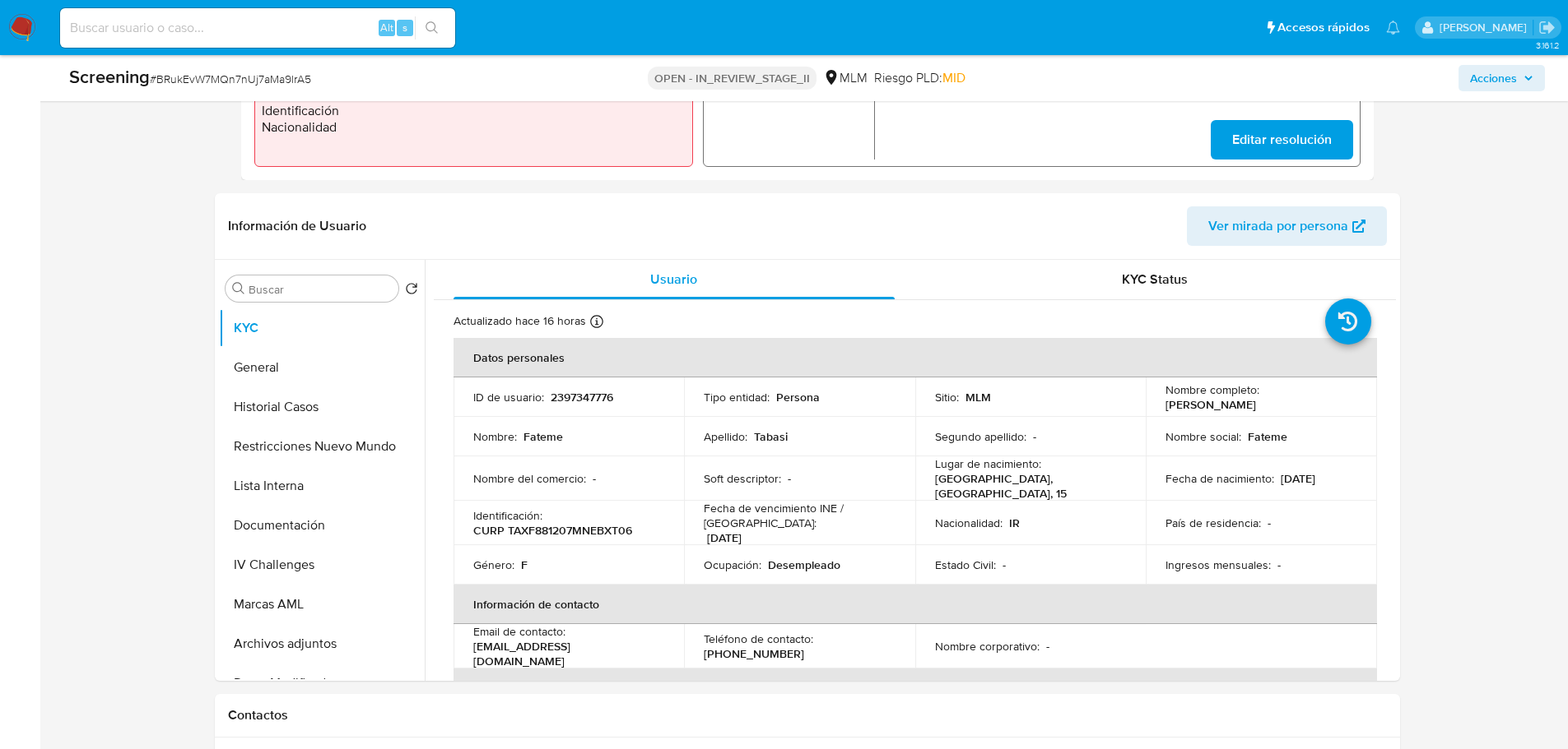
scroll to position [658, 0]
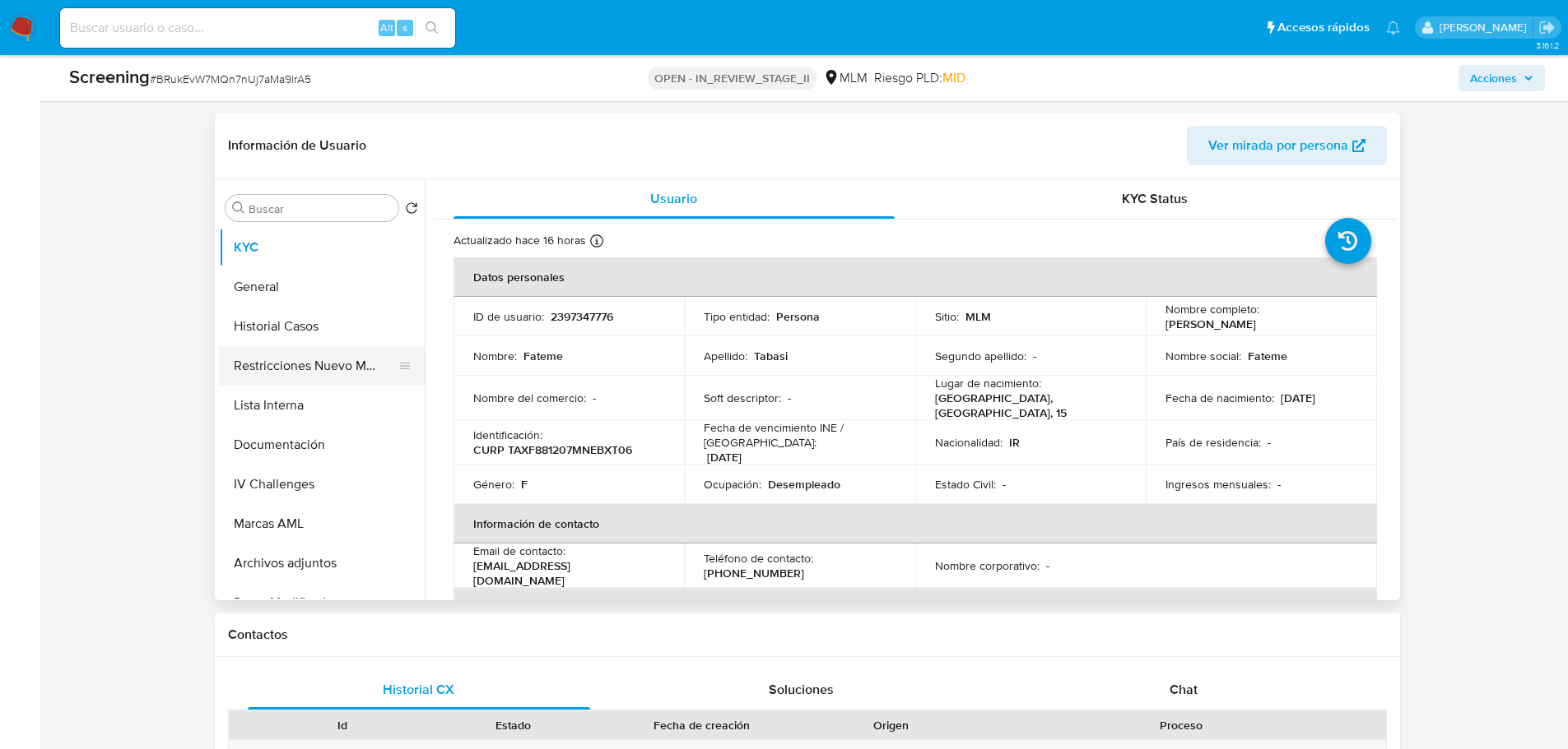
click at [286, 362] on button "Restricciones Nuevo Mundo" at bounding box center [315, 367] width 192 height 40
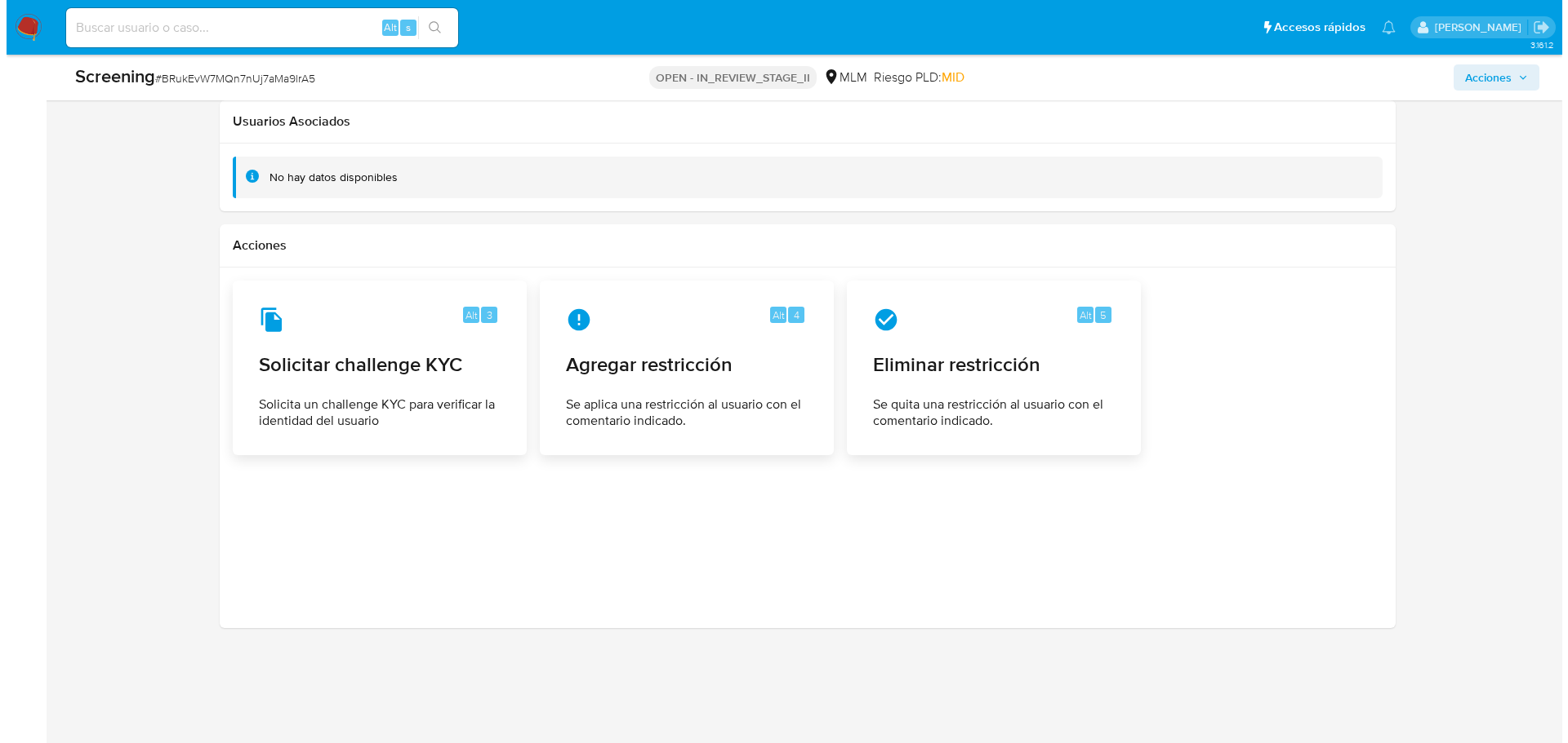
scroll to position [2583, 0]
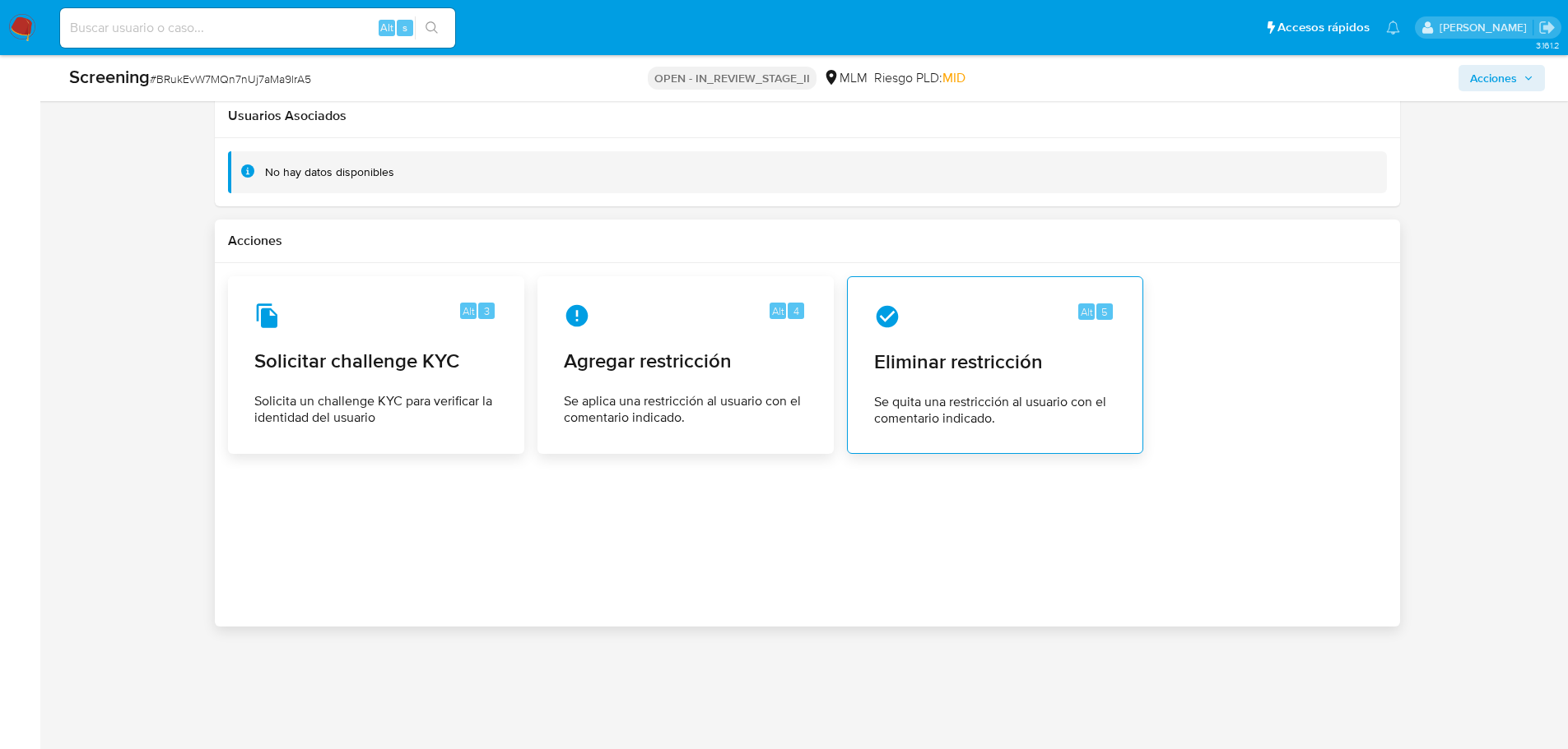
click at [936, 372] on span "Eliminar restricción" at bounding box center [994, 362] width 242 height 25
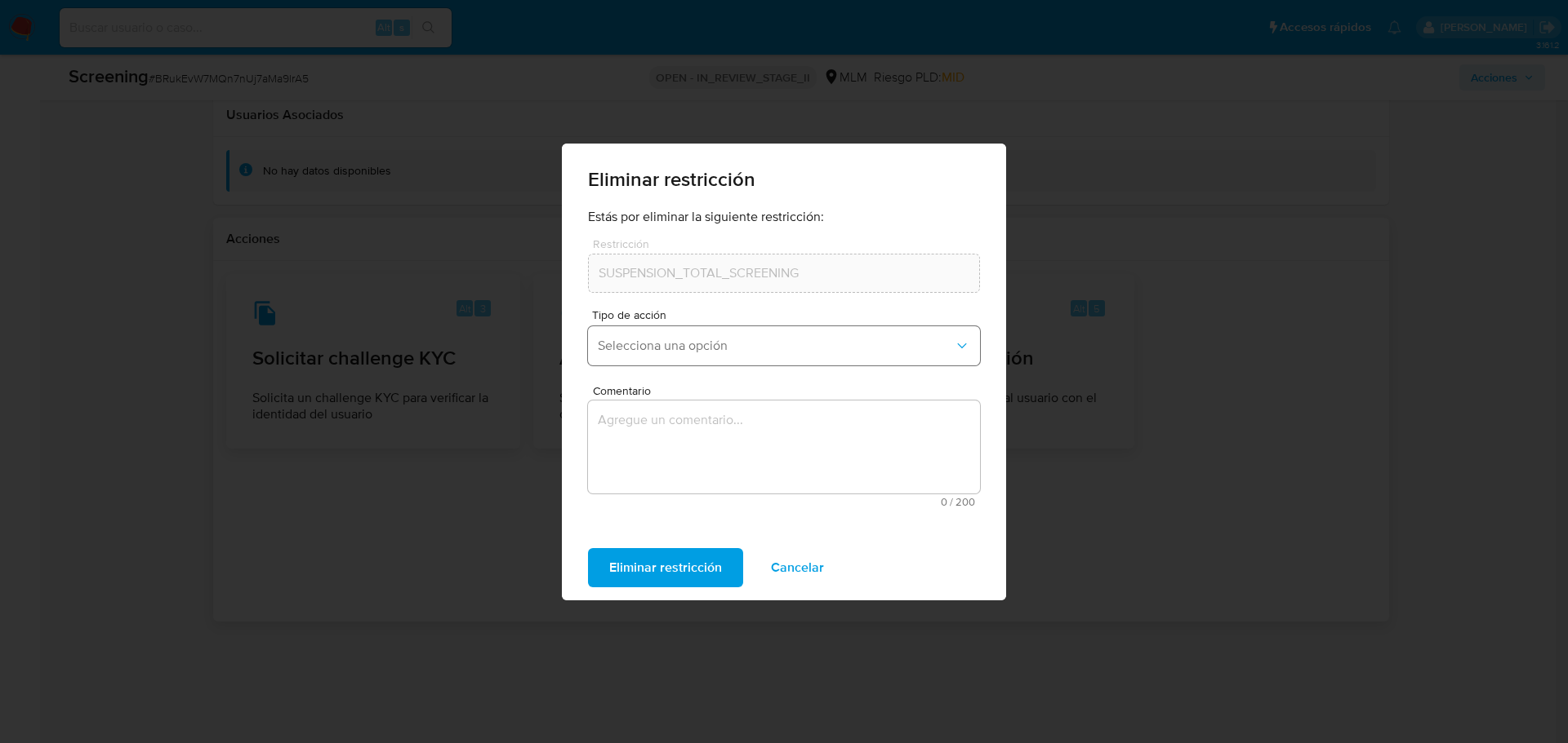
click at [706, 346] on span "Selecciona una opción" at bounding box center [776, 346] width 356 height 17
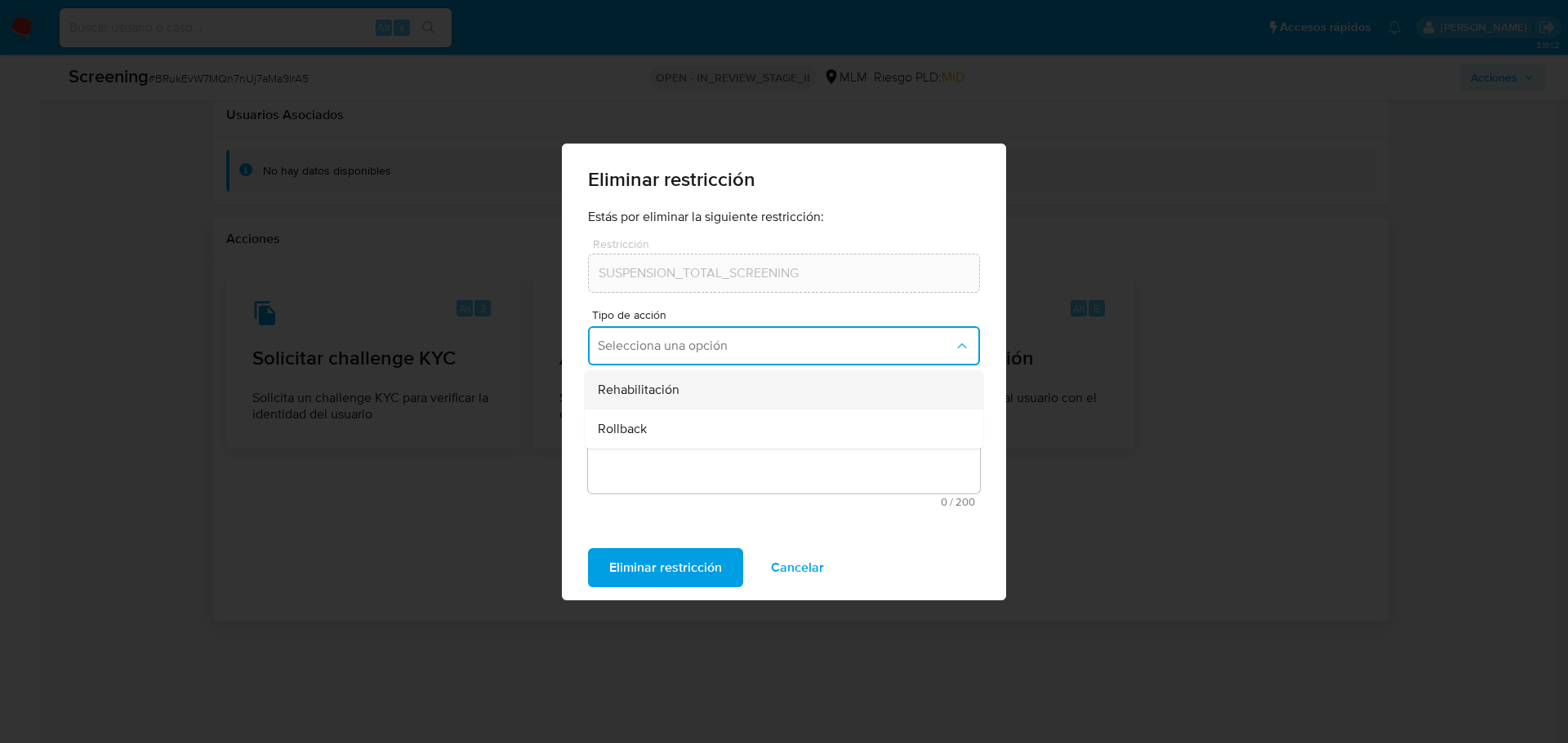
click at [680, 391] on div "Rehabilitación" at bounding box center [779, 390] width 363 height 40
click at [692, 446] on textarea "Comentario" at bounding box center [784, 448] width 392 height 93
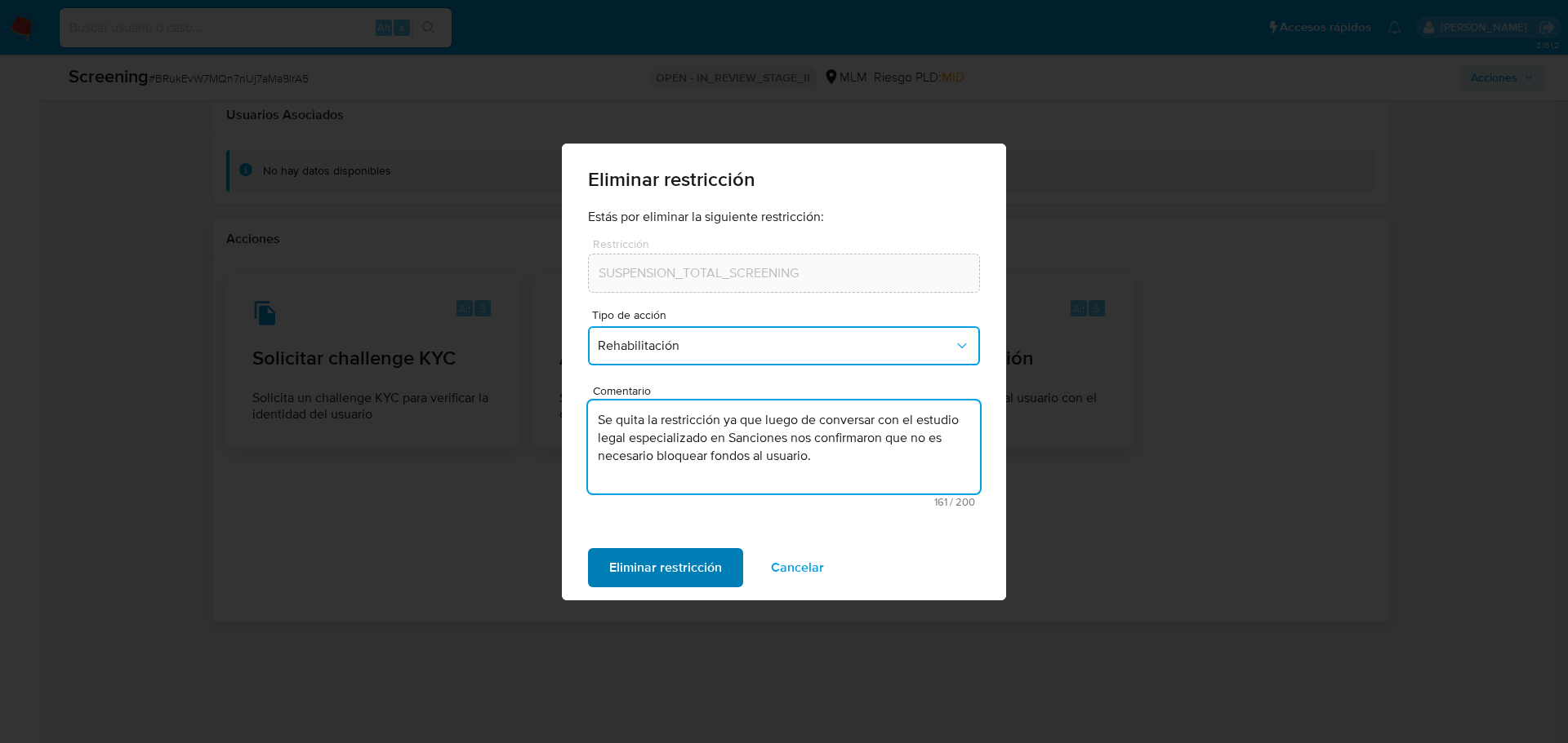
type textarea "Se quita la restricción ya que luego de conversar con el estudio legal especial…"
click at [668, 579] on span "Eliminar restricción" at bounding box center [665, 568] width 113 height 36
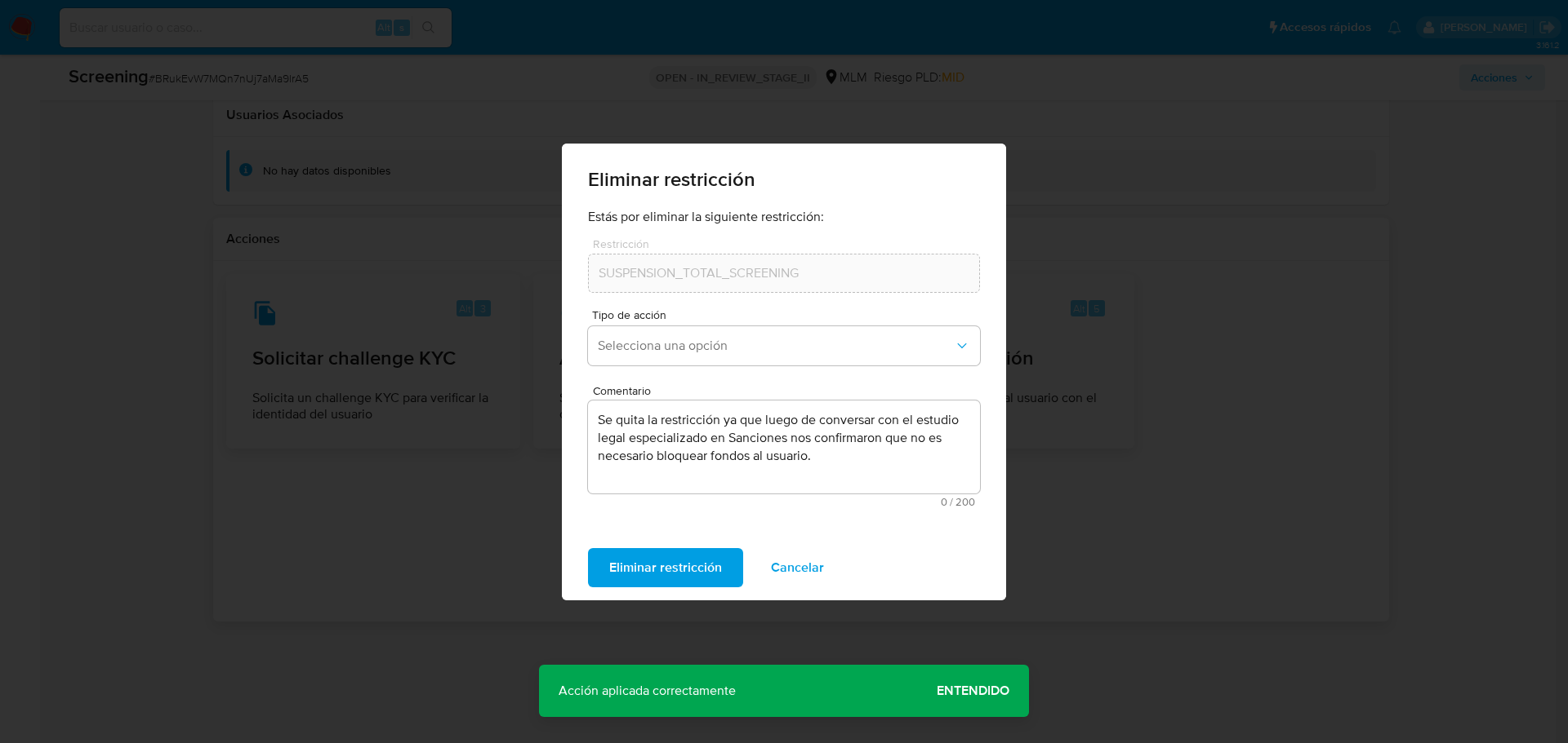
click at [955, 692] on span "Entendido" at bounding box center [973, 692] width 73 height 0
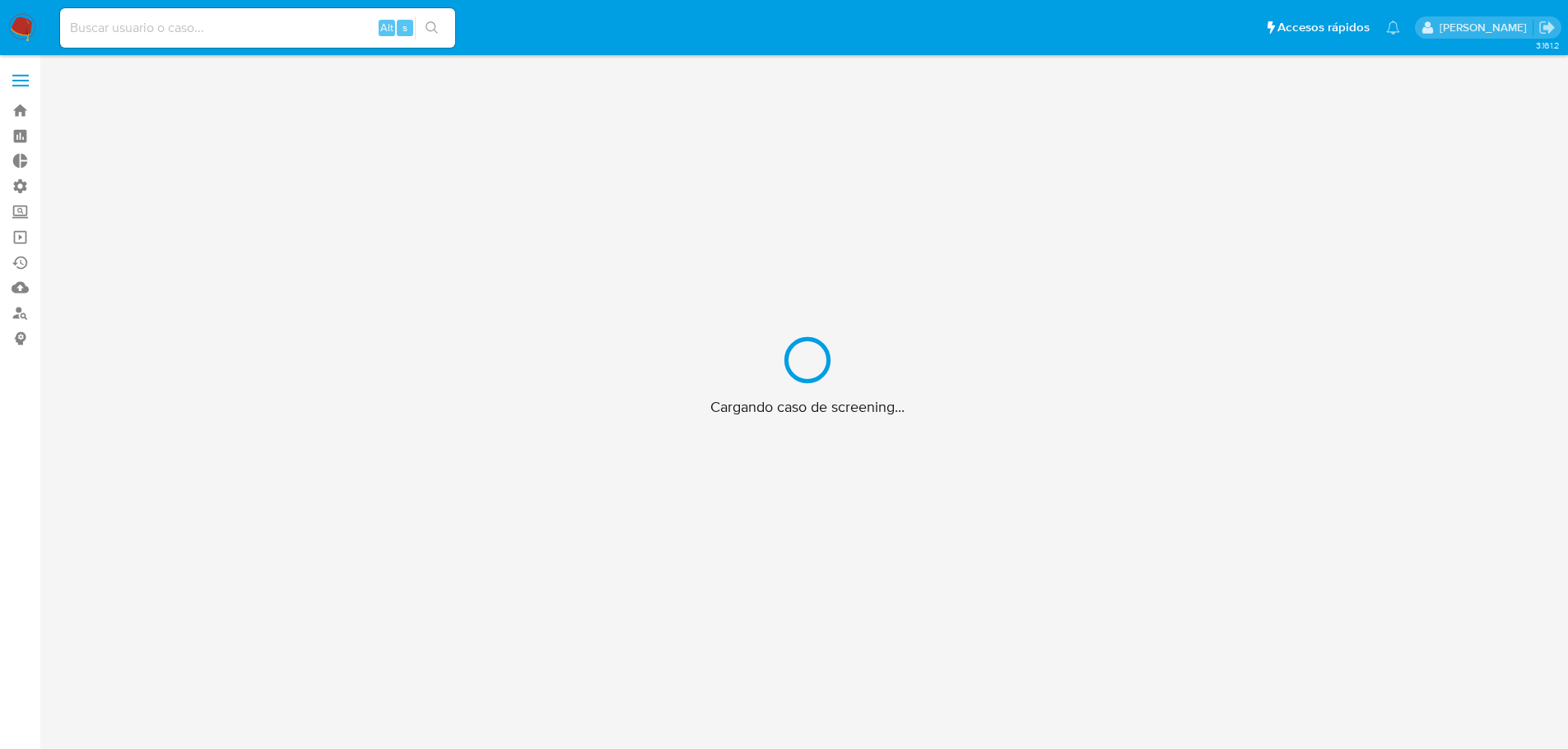
scroll to position [59, 0]
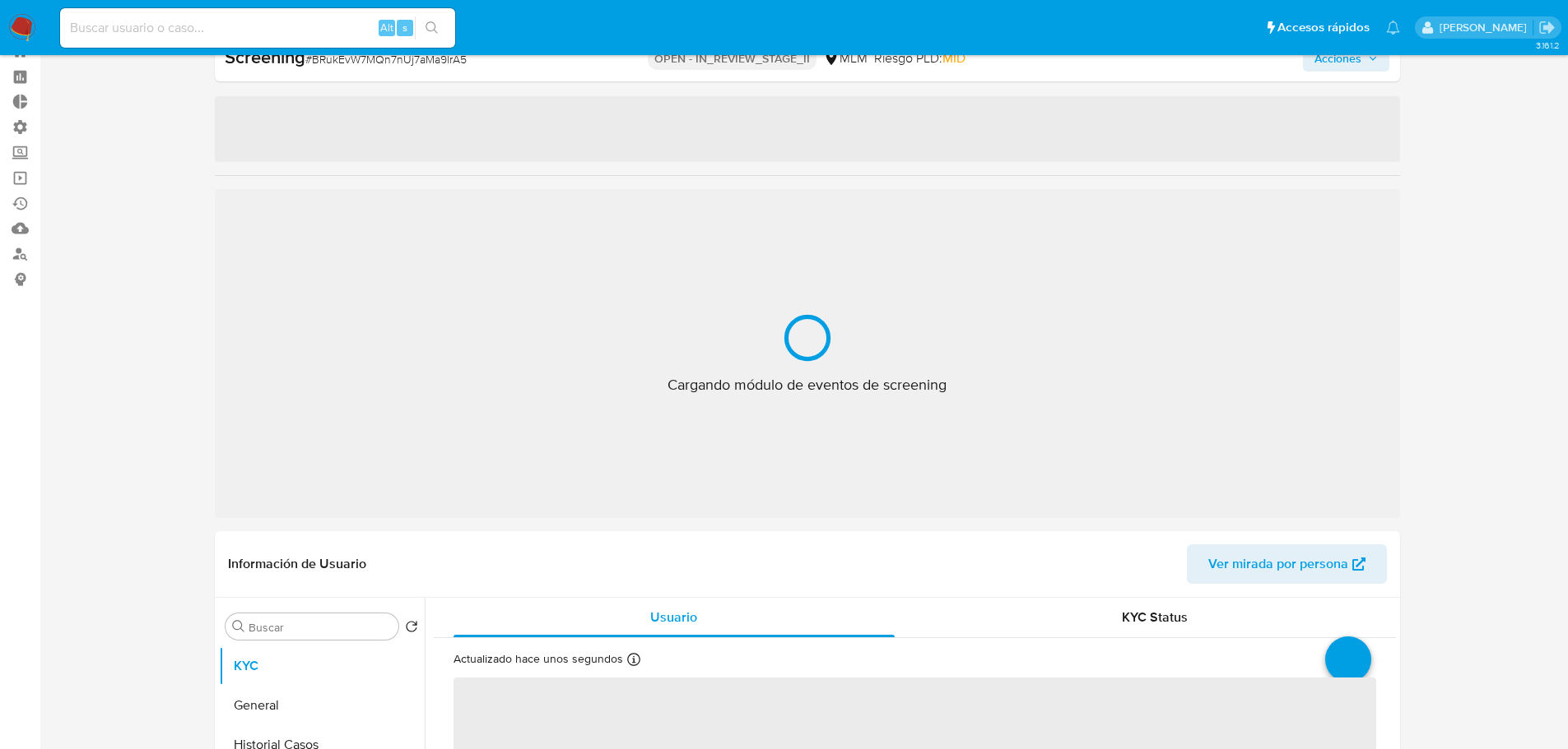
select select "10"
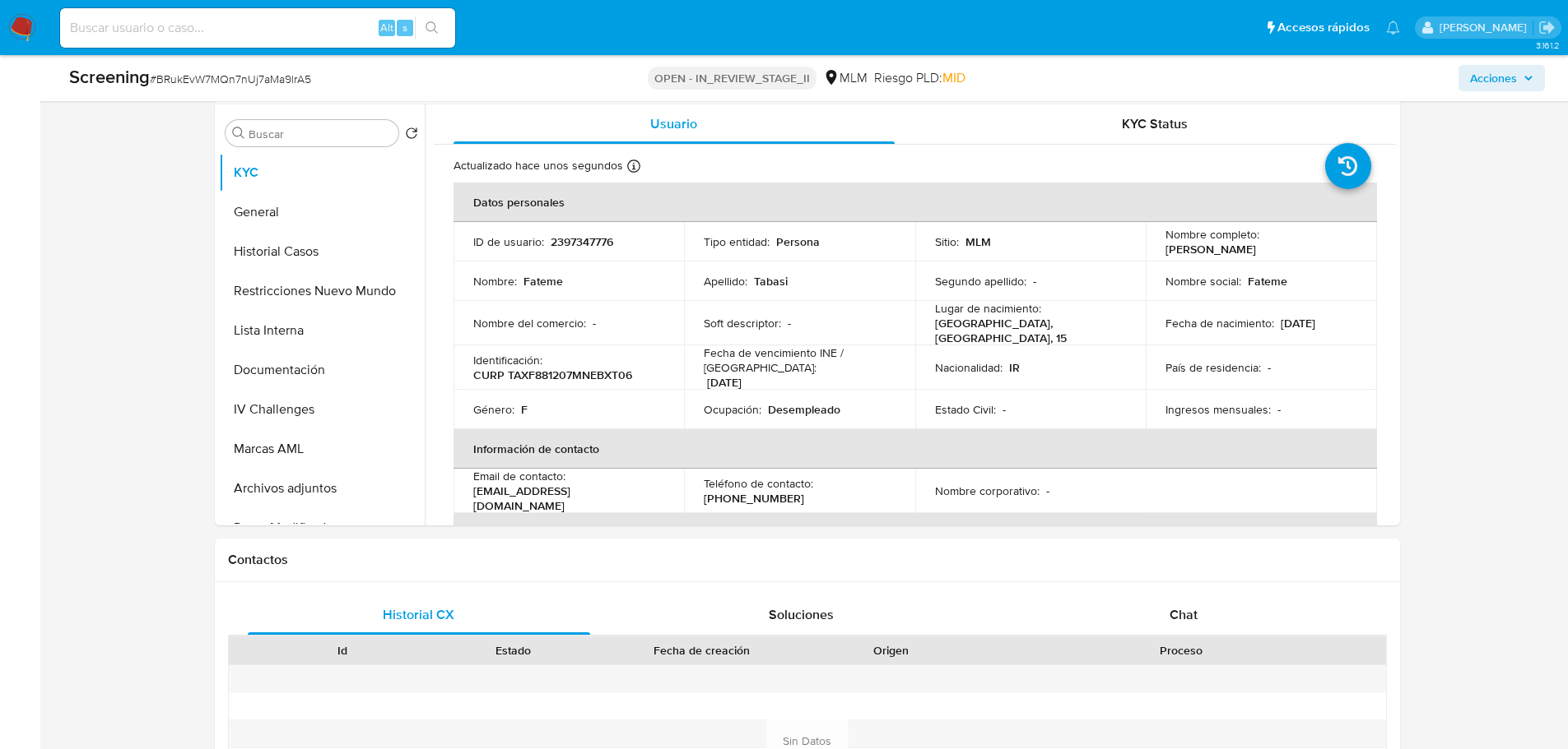
scroll to position [740, 0]
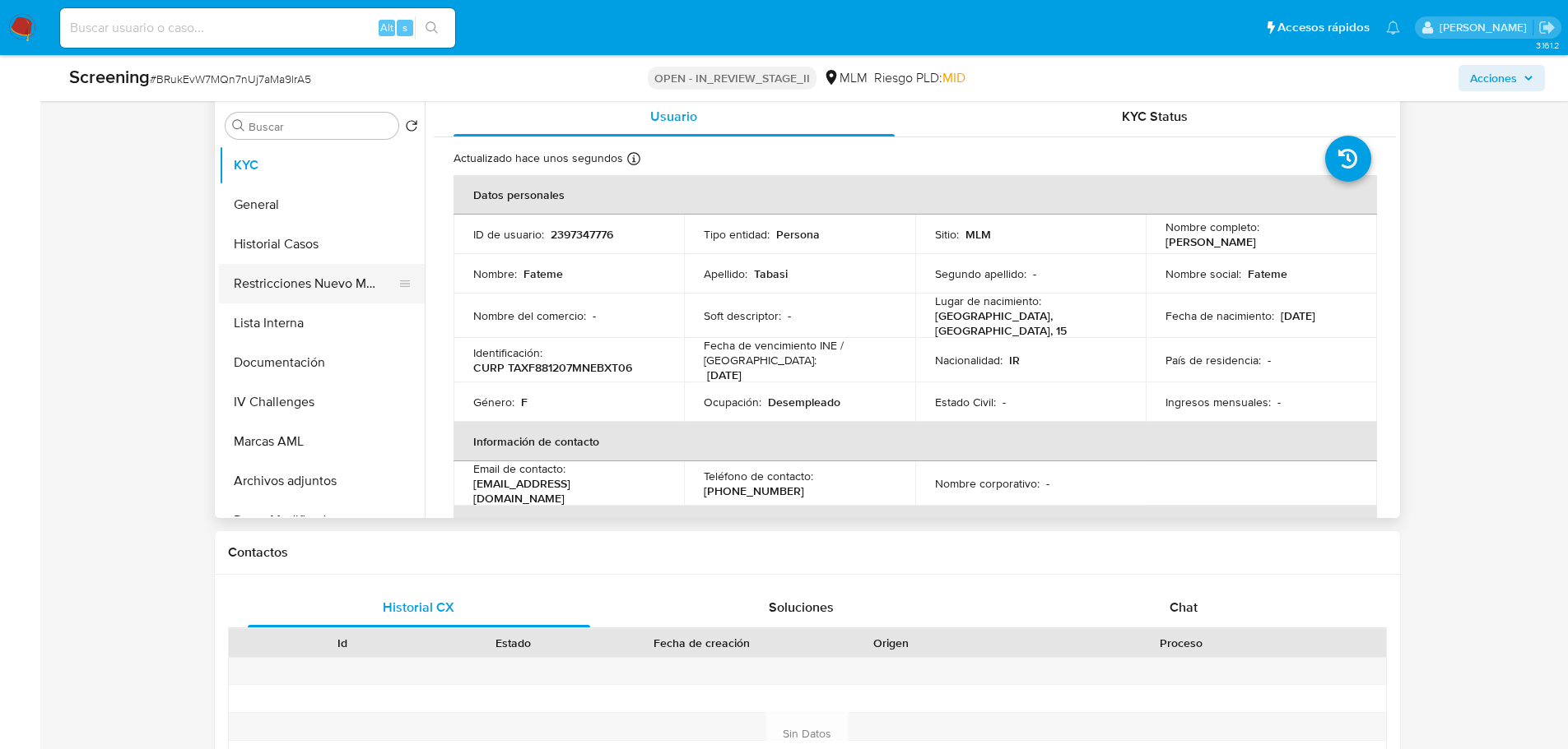
click at [271, 272] on button "Restricciones Nuevo Mundo" at bounding box center [315, 284] width 192 height 40
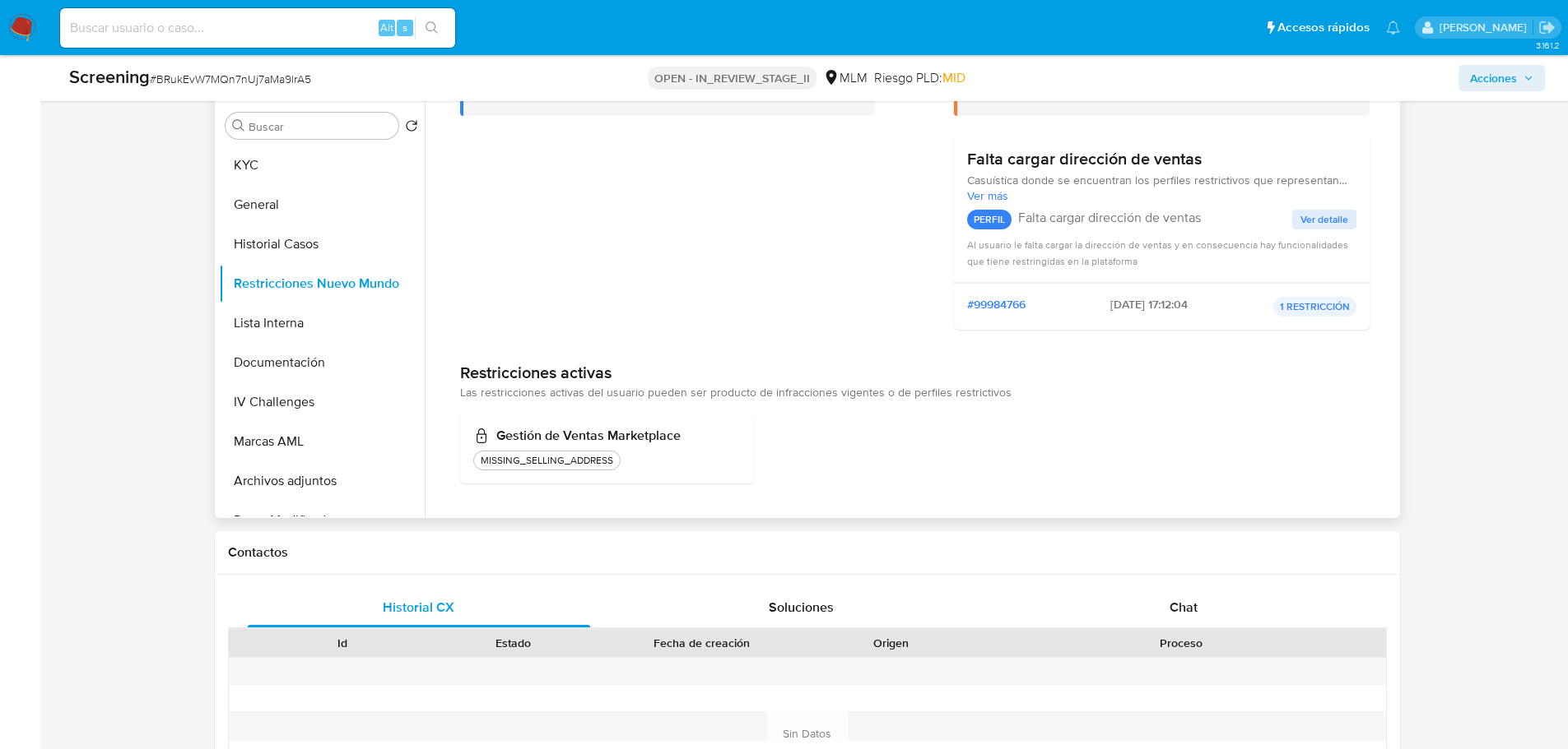
scroll to position [0, 0]
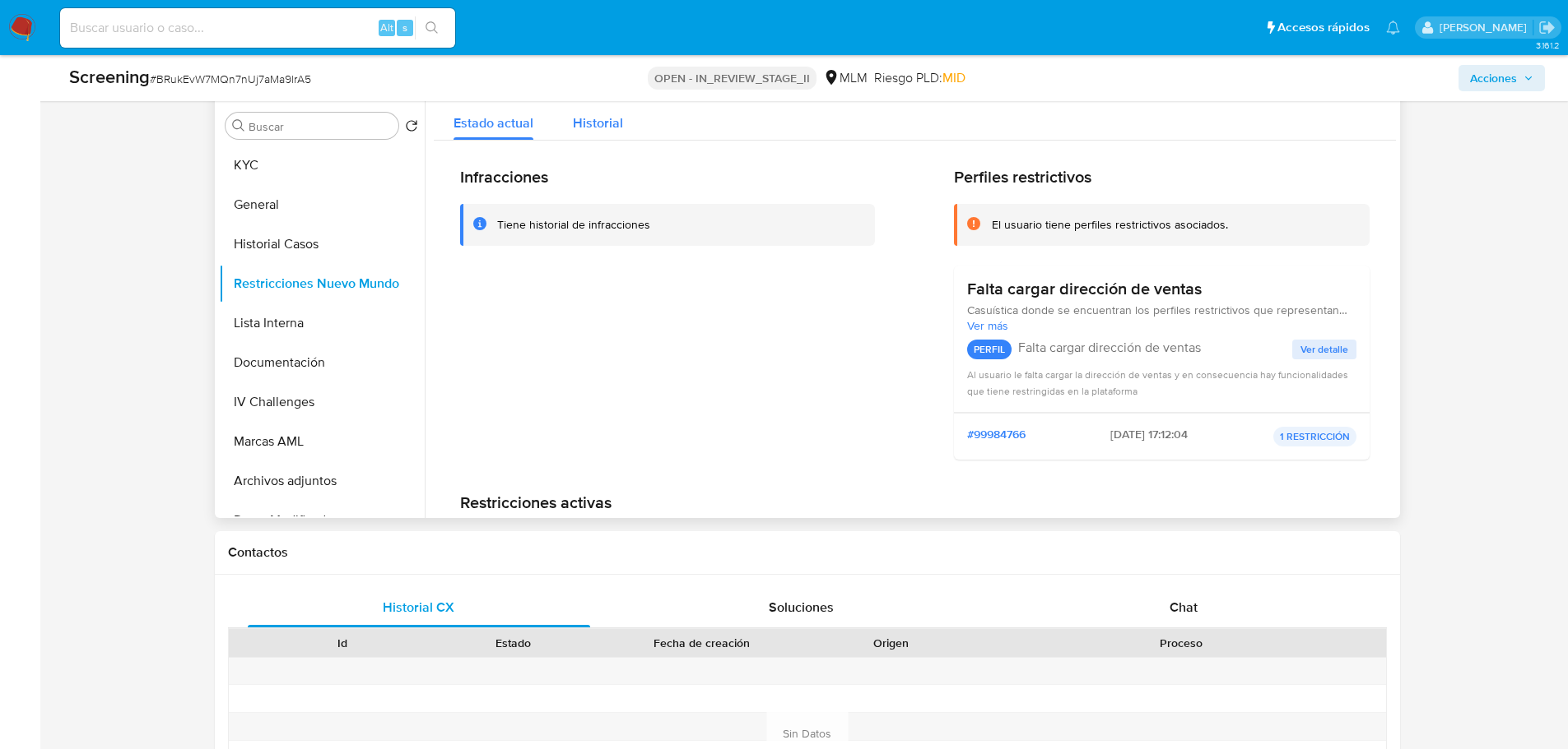
click at [602, 124] on span "Historial" at bounding box center [598, 123] width 50 height 19
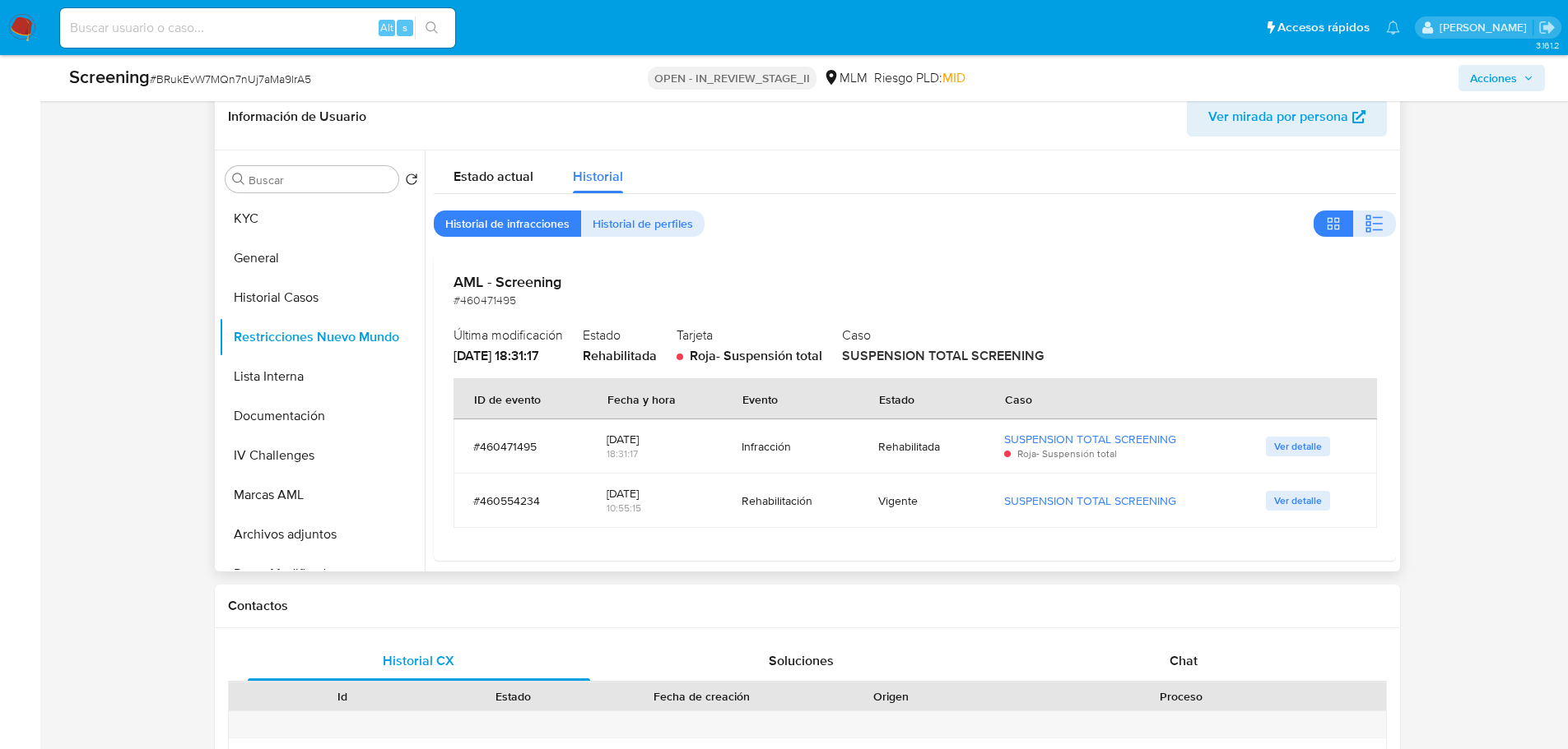
scroll to position [658, 0]
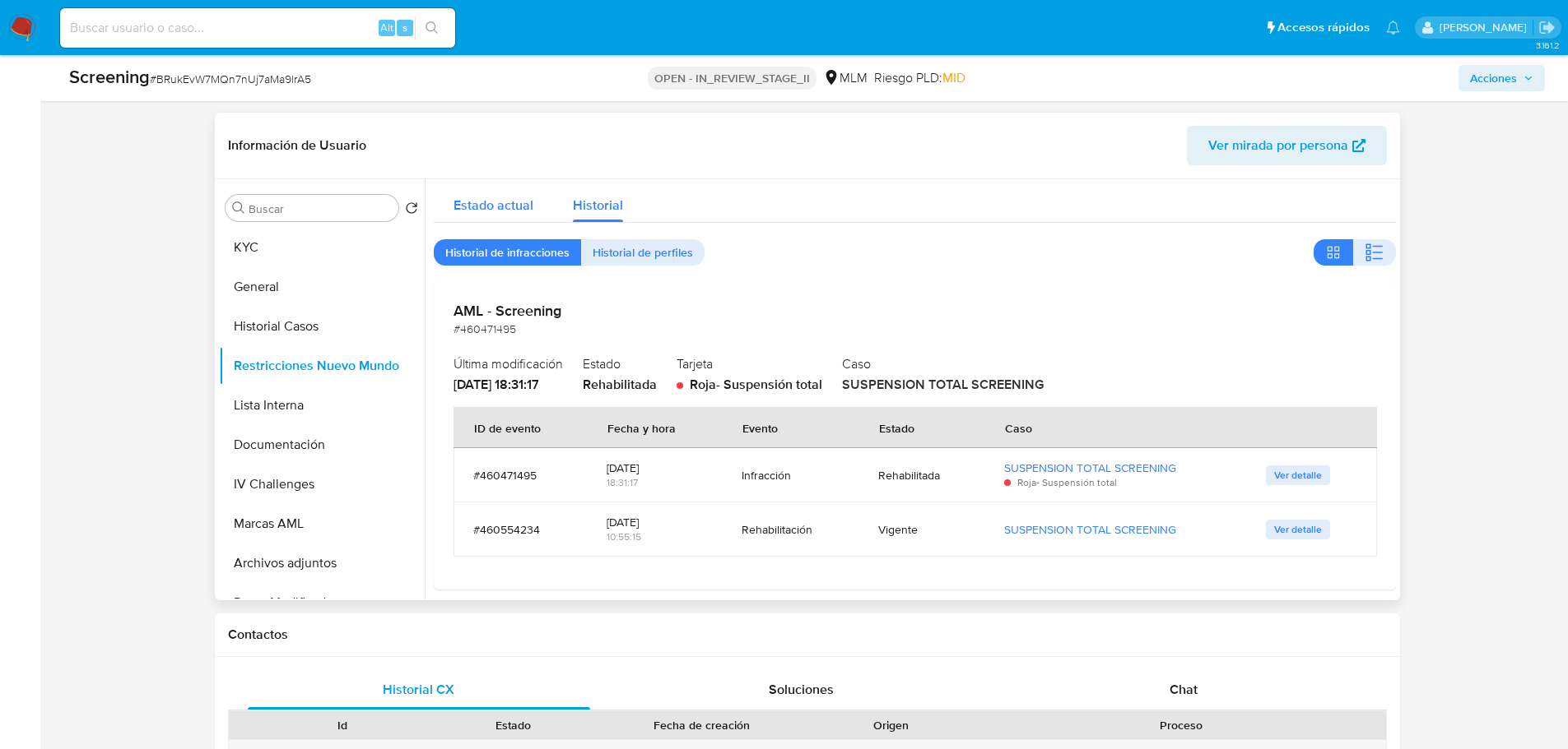
click at [520, 215] on div "Estado actual" at bounding box center [493, 201] width 80 height 44
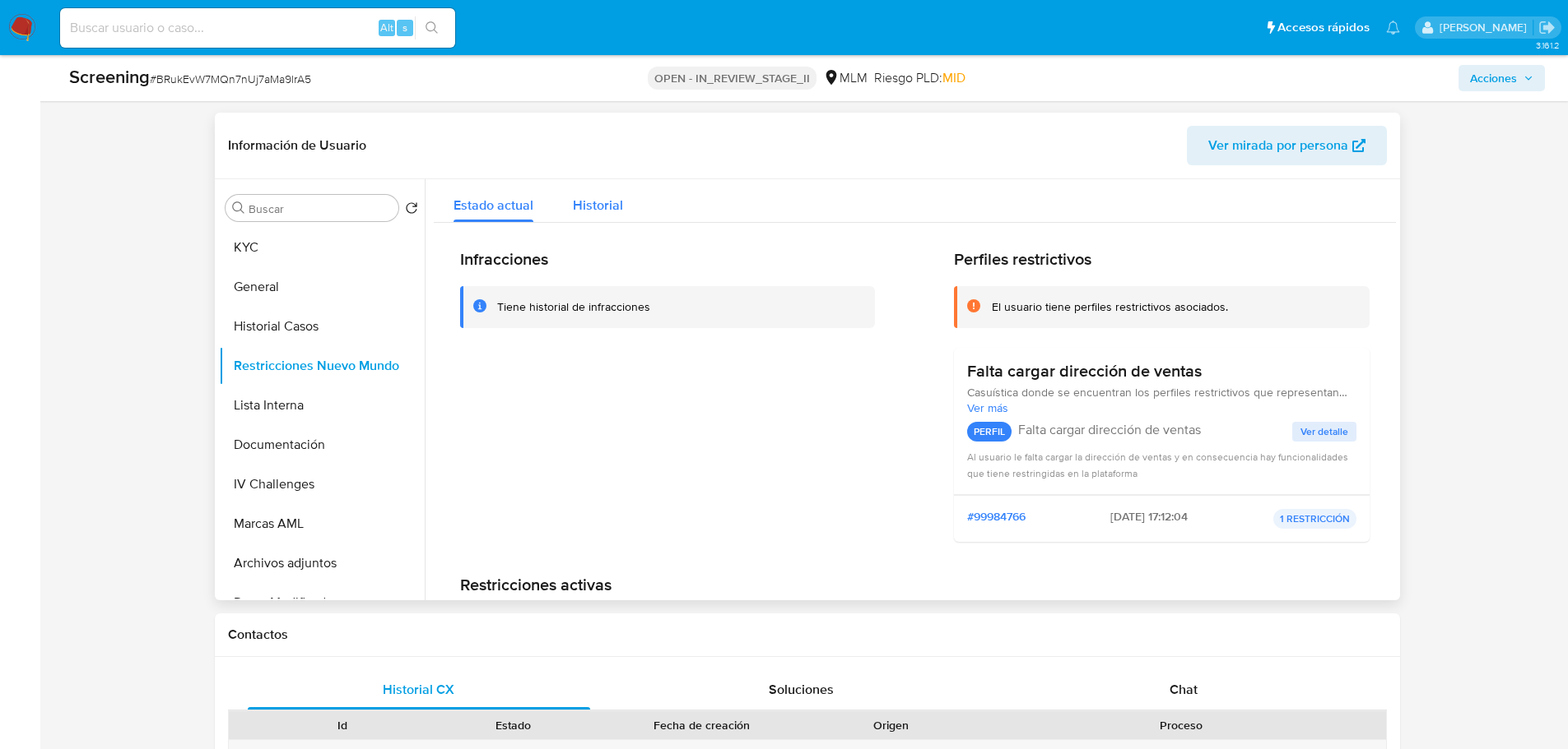
click at [583, 211] on span "Historial" at bounding box center [598, 205] width 50 height 19
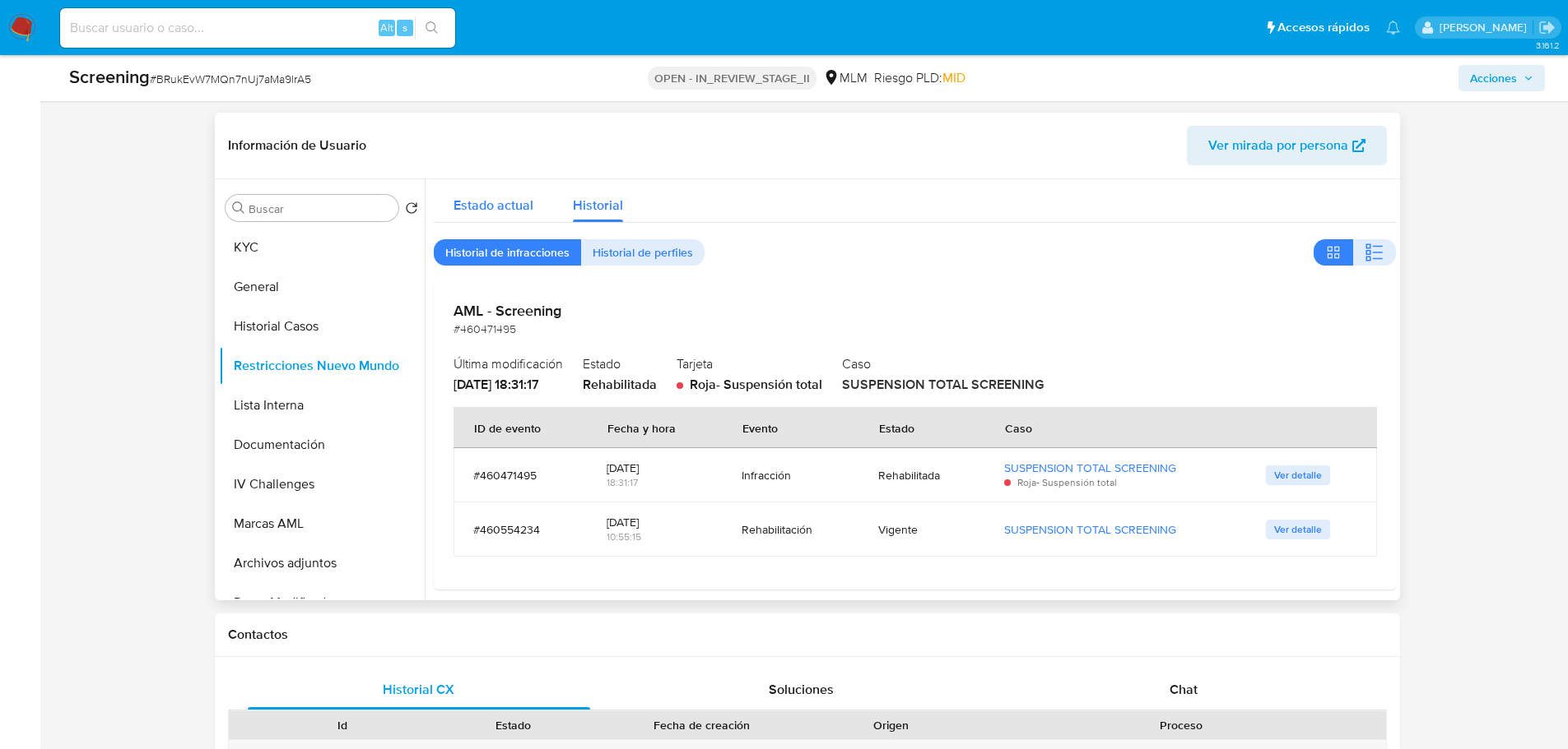
click at [495, 207] on span "Estado actual" at bounding box center [493, 205] width 80 height 19
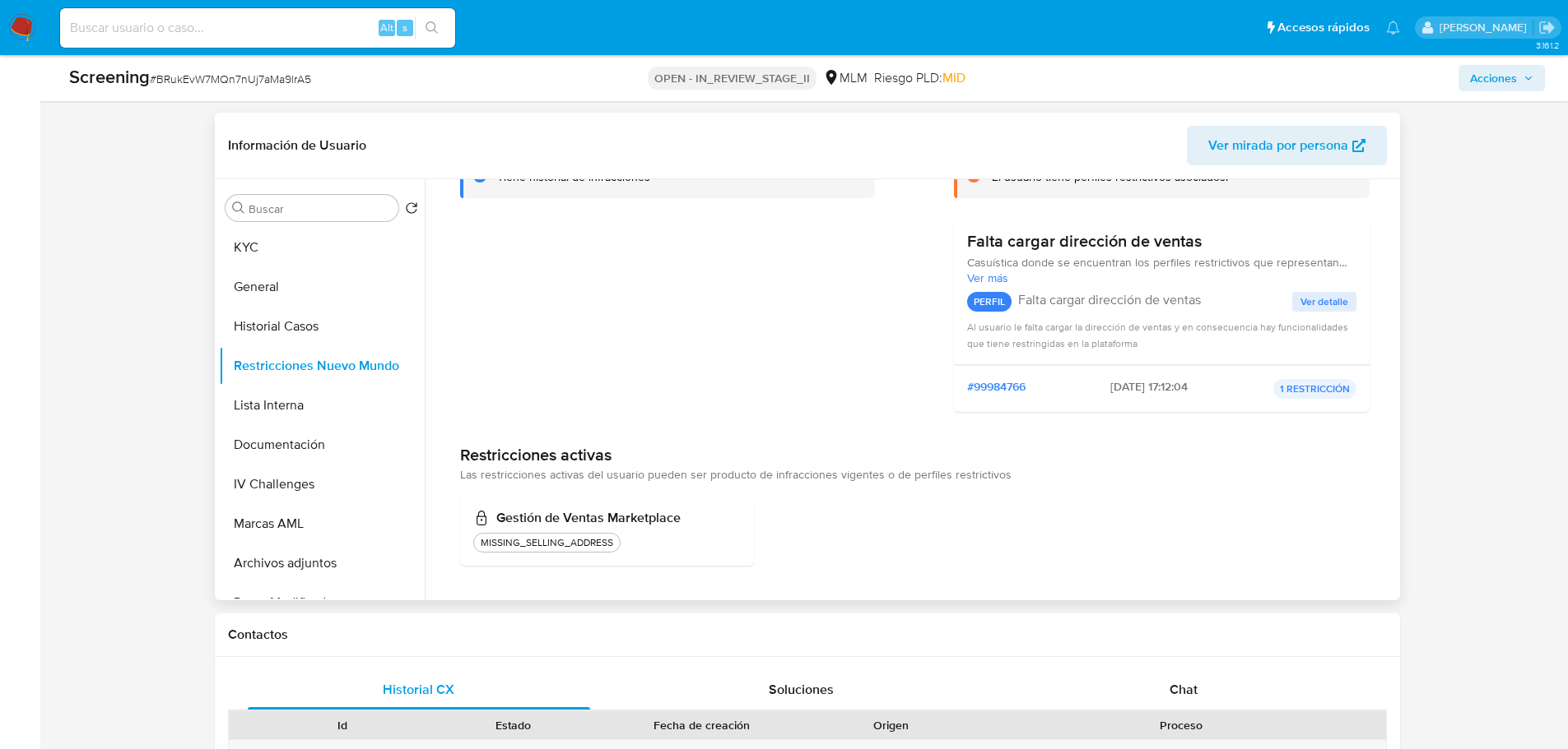
scroll to position [0, 0]
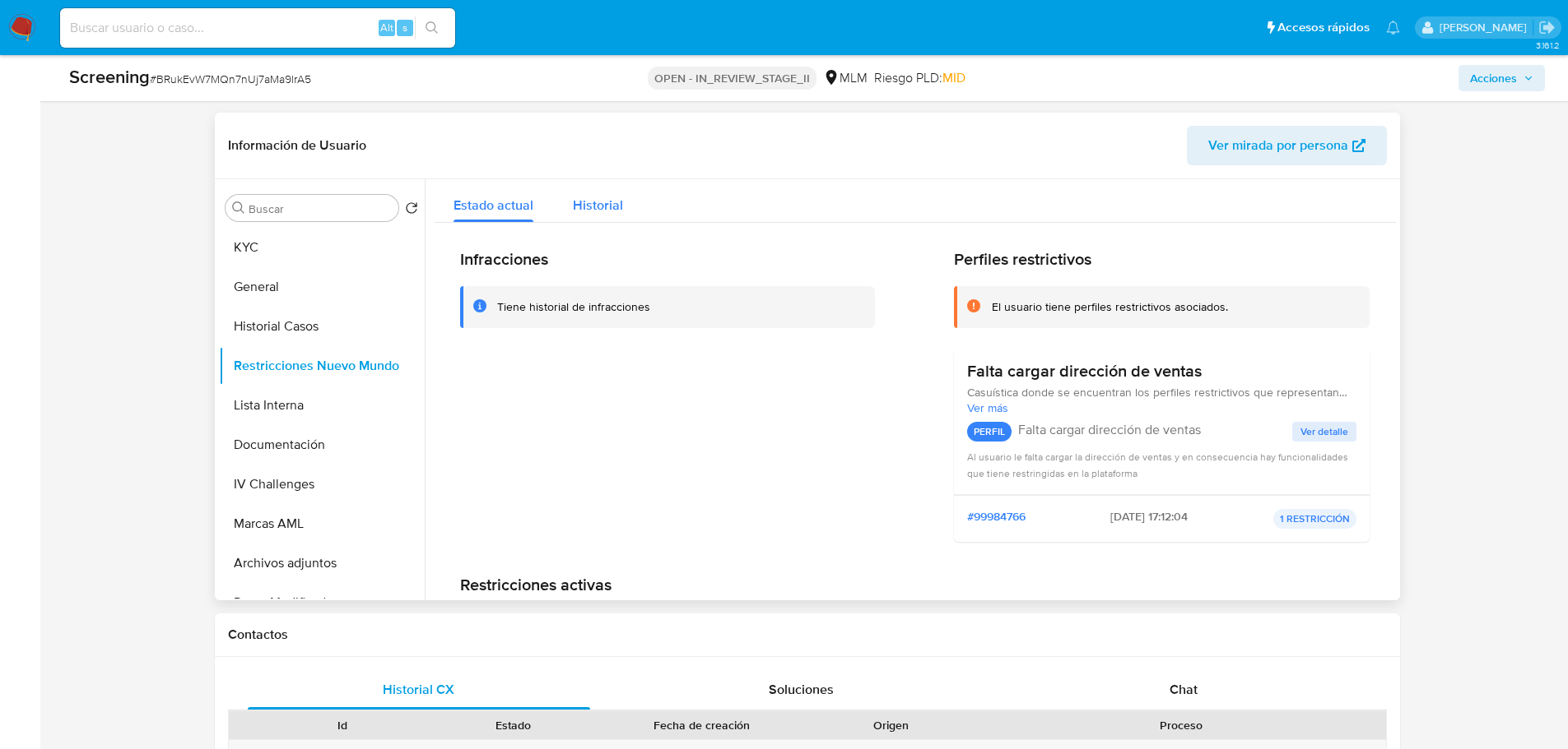
click at [601, 210] on span "Historial" at bounding box center [598, 205] width 50 height 19
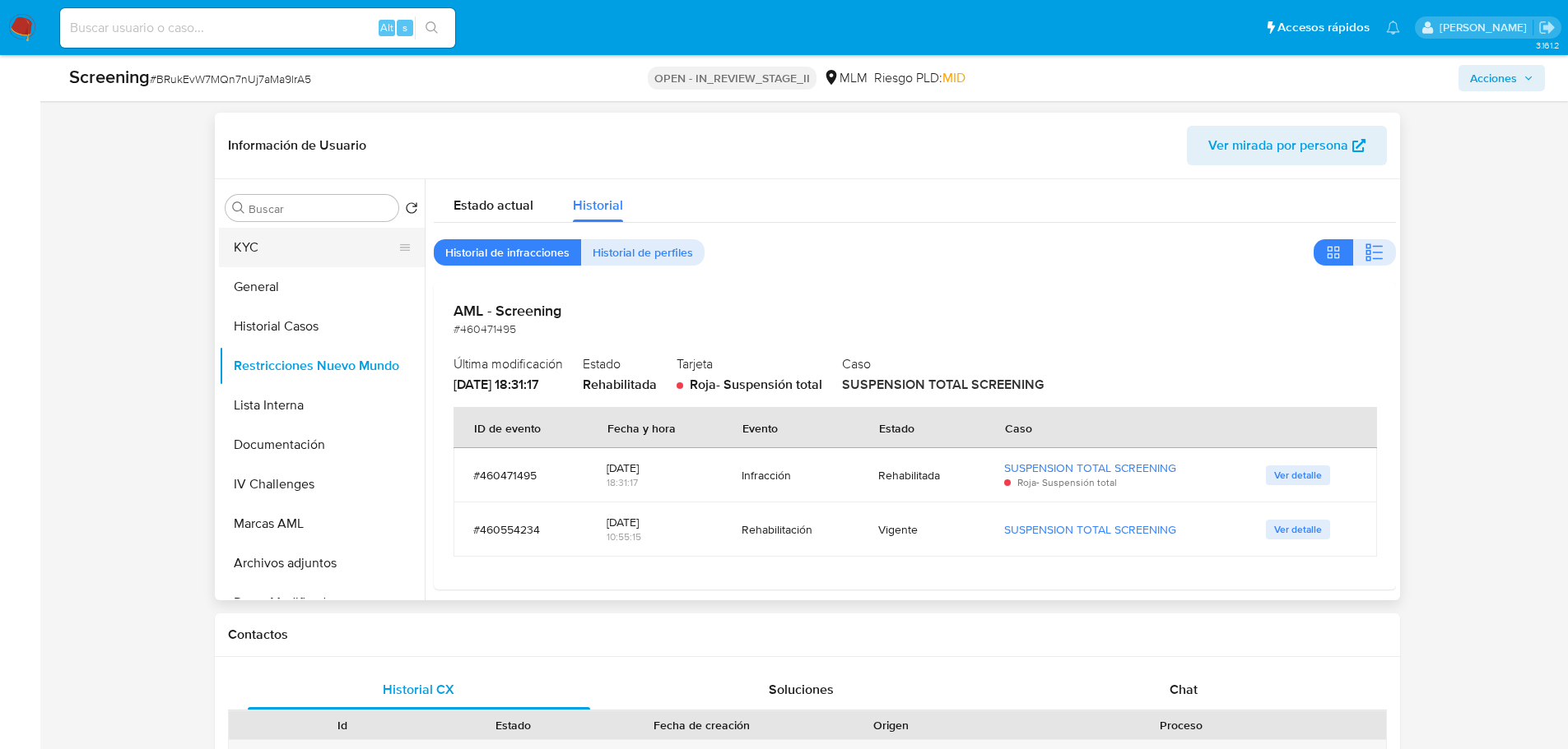
click at [286, 252] on button "KYC" at bounding box center [315, 248] width 192 height 40
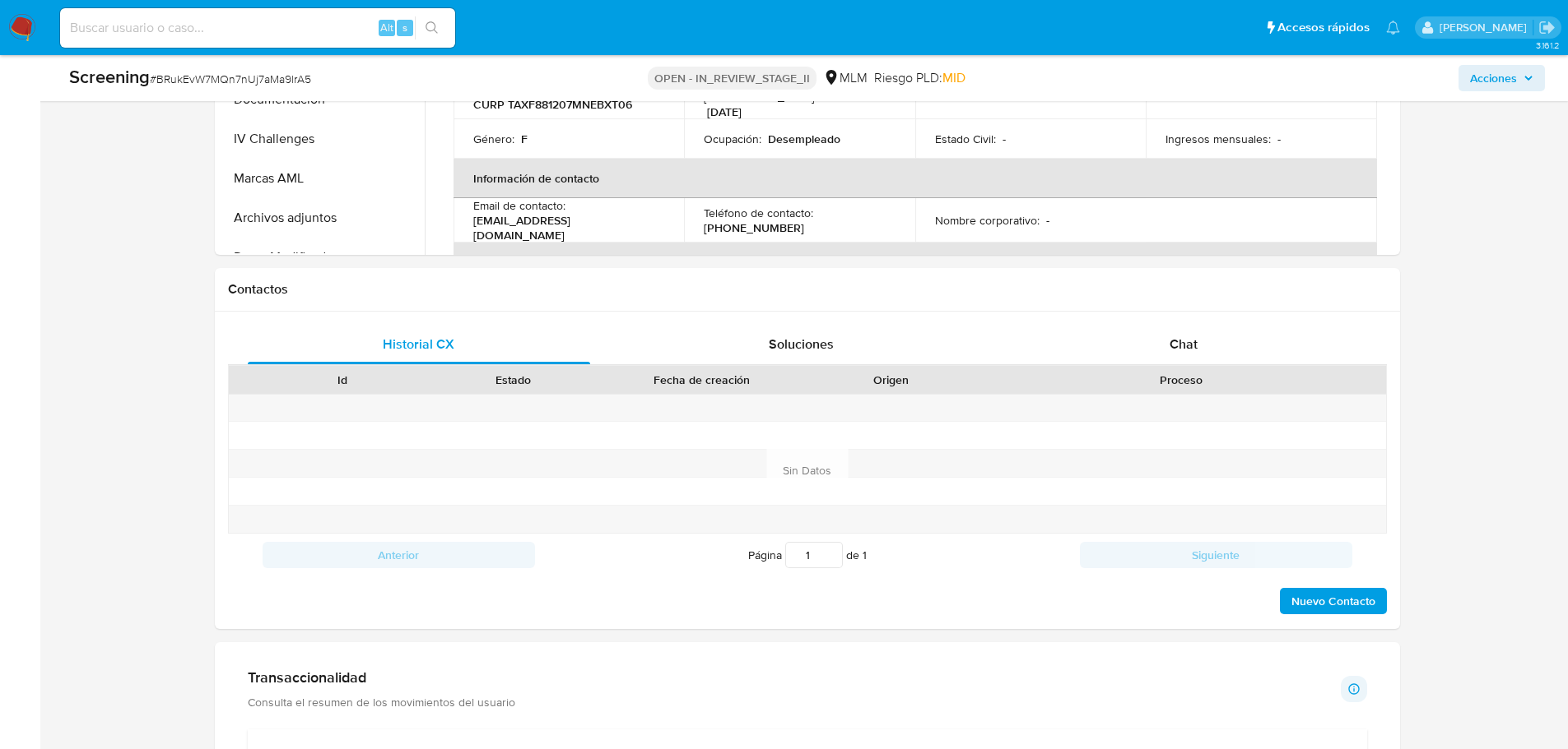
scroll to position [987, 0]
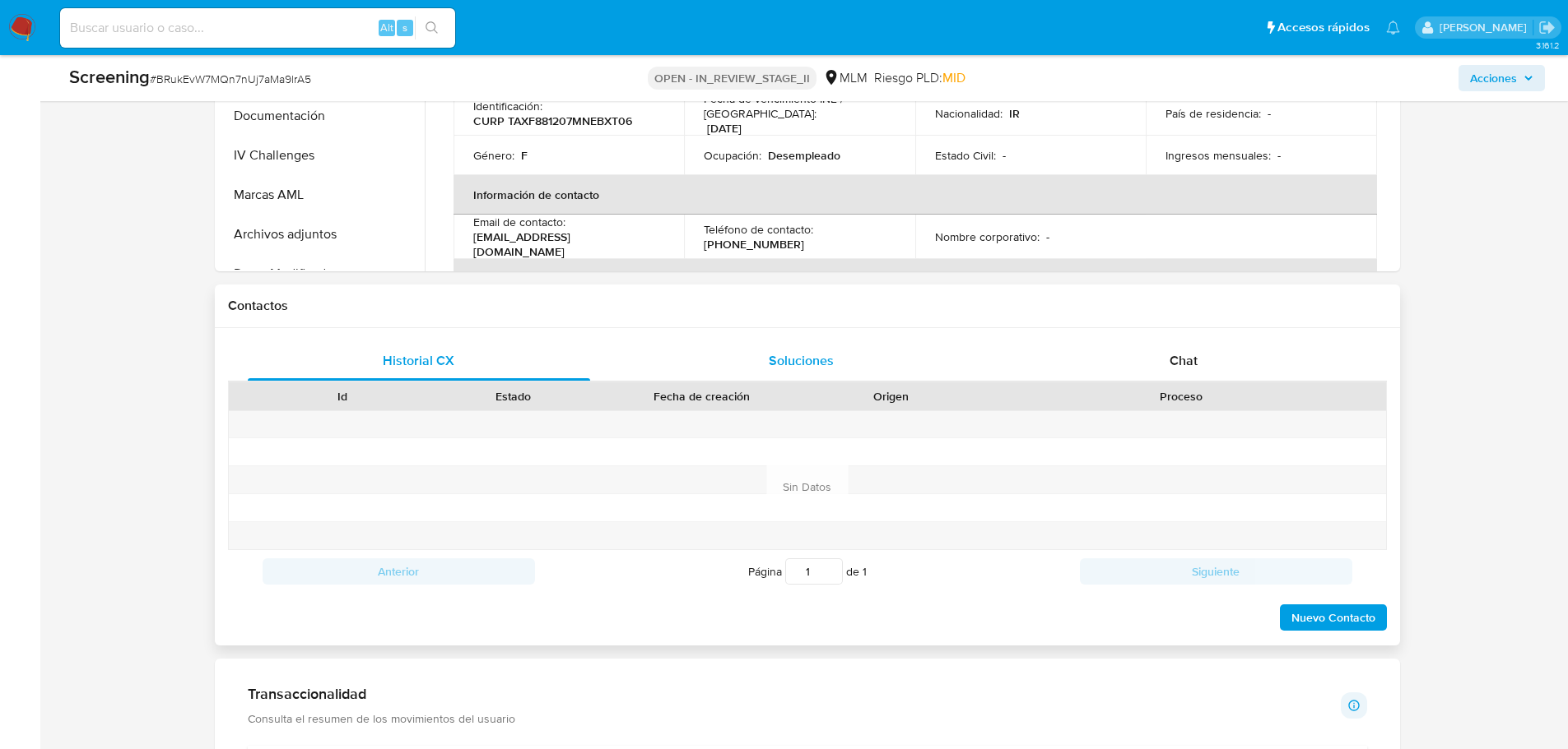
click at [693, 373] on div "Soluciones" at bounding box center [801, 362] width 343 height 40
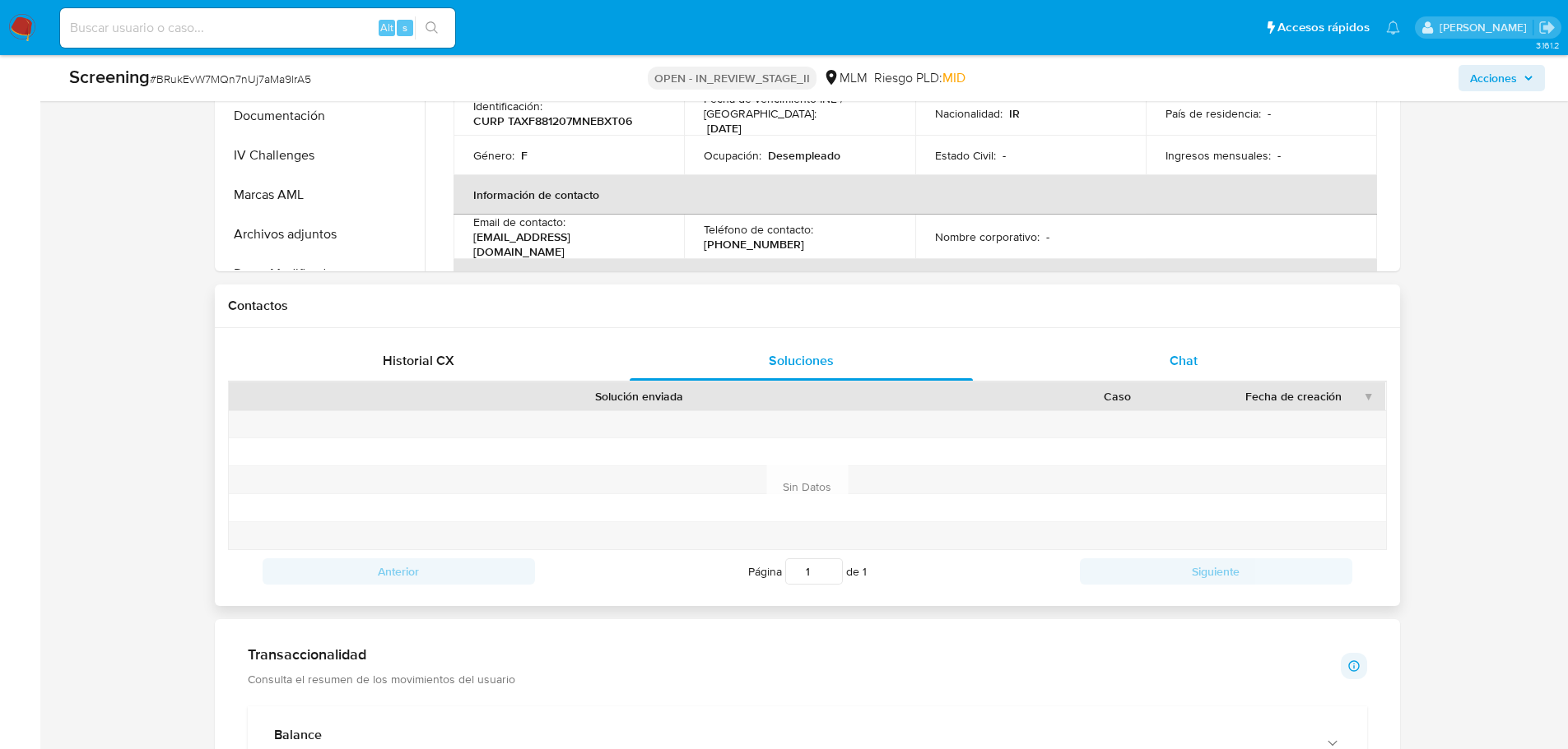
click at [1134, 349] on div "Chat" at bounding box center [1183, 362] width 343 height 40
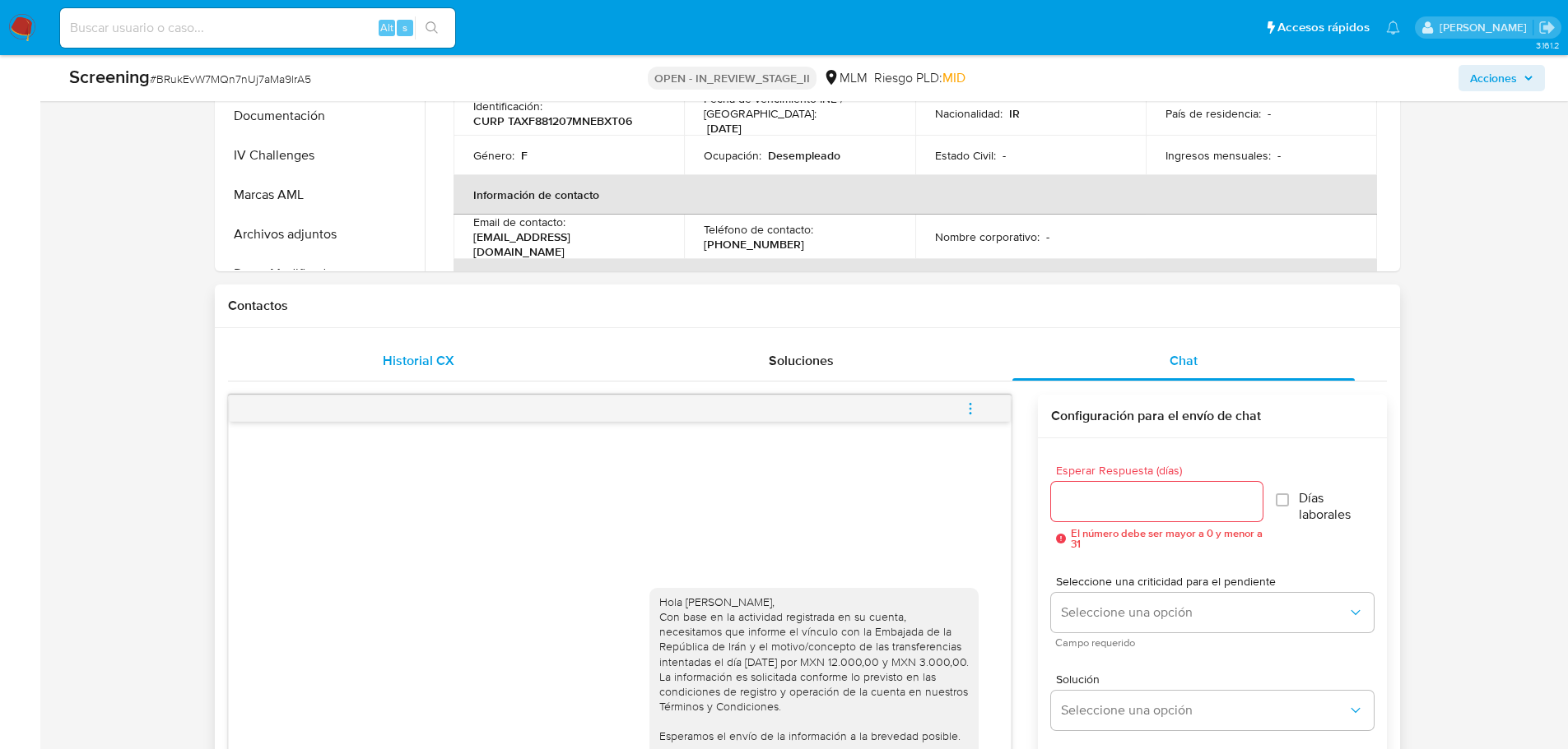
click at [399, 371] on div "Historial CX" at bounding box center [419, 362] width 343 height 40
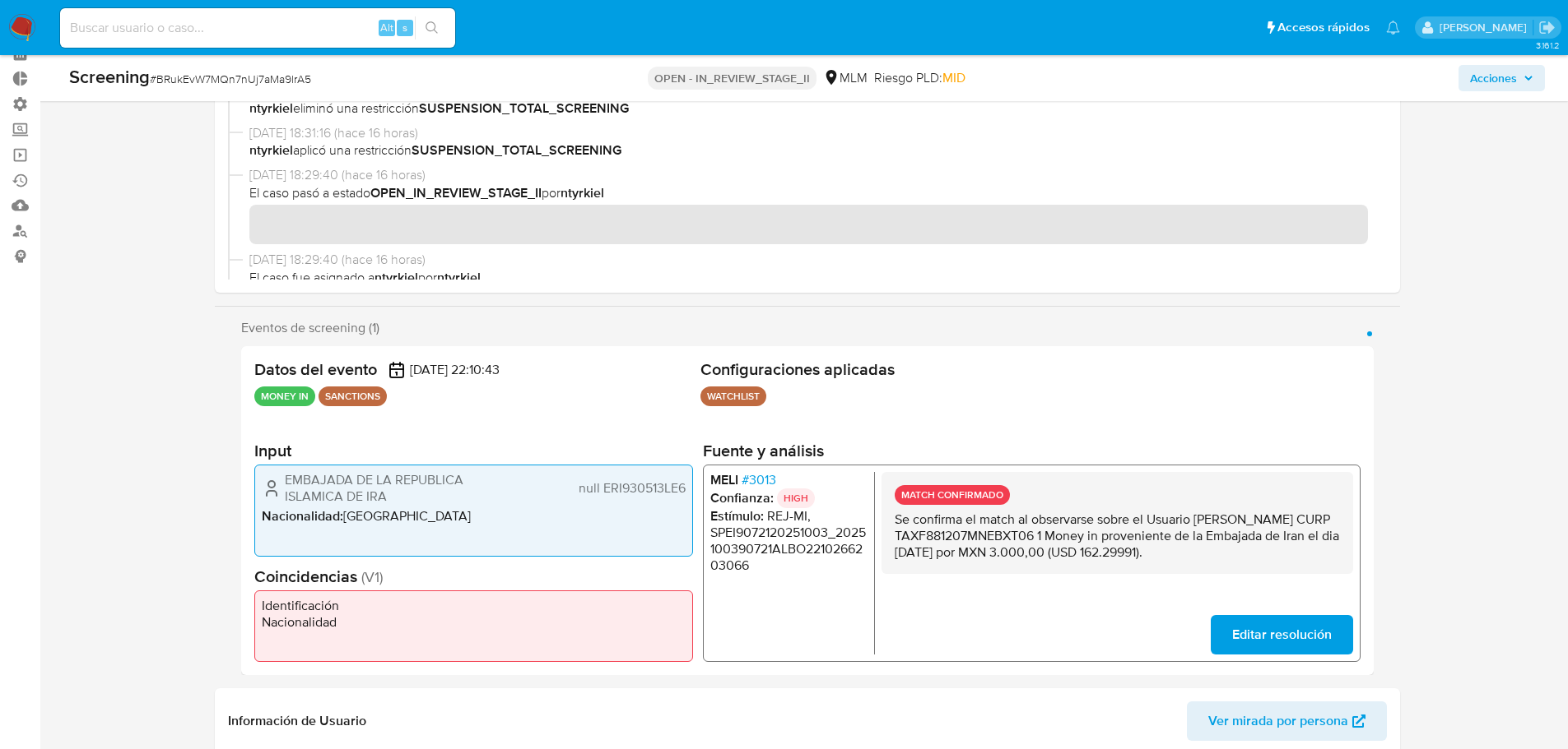
scroll to position [0, 0]
